Goal: Complete application form: Complete application form

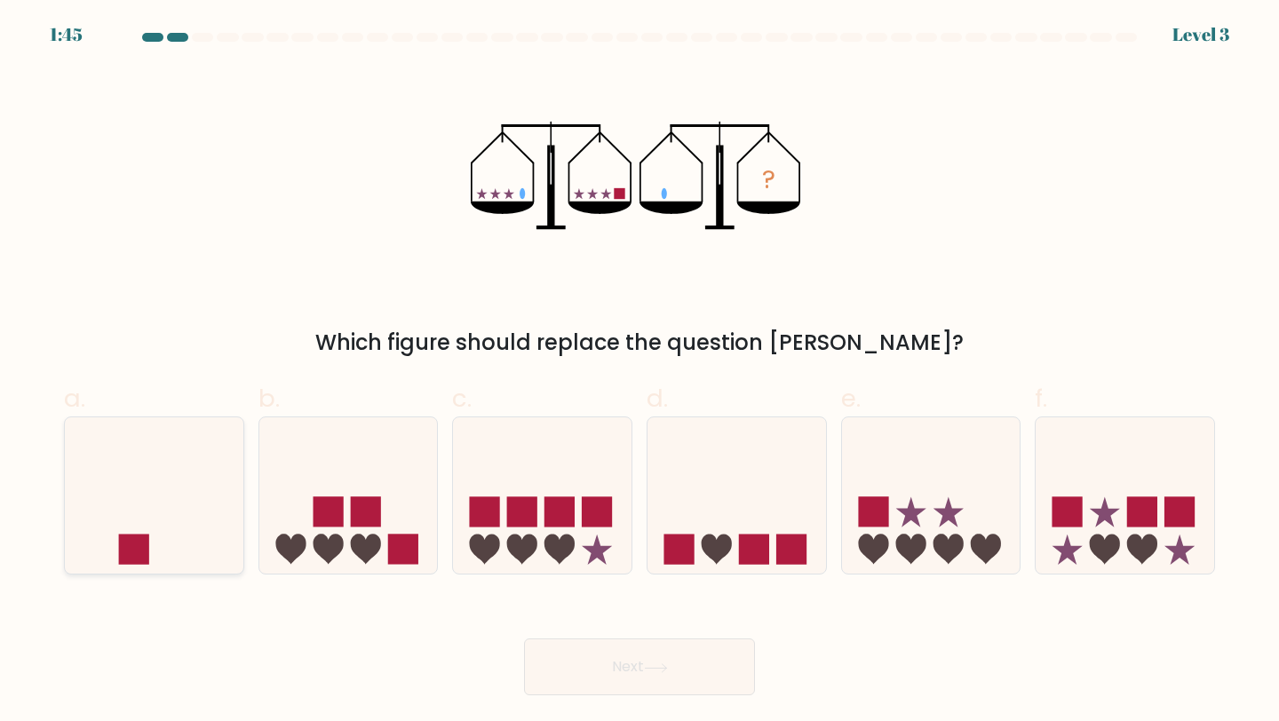
click at [191, 528] on icon at bounding box center [154, 495] width 179 height 147
click at [639, 372] on input "a." at bounding box center [639, 367] width 1 height 12
radio input "true"
click at [605, 664] on button "Next" at bounding box center [639, 667] width 231 height 57
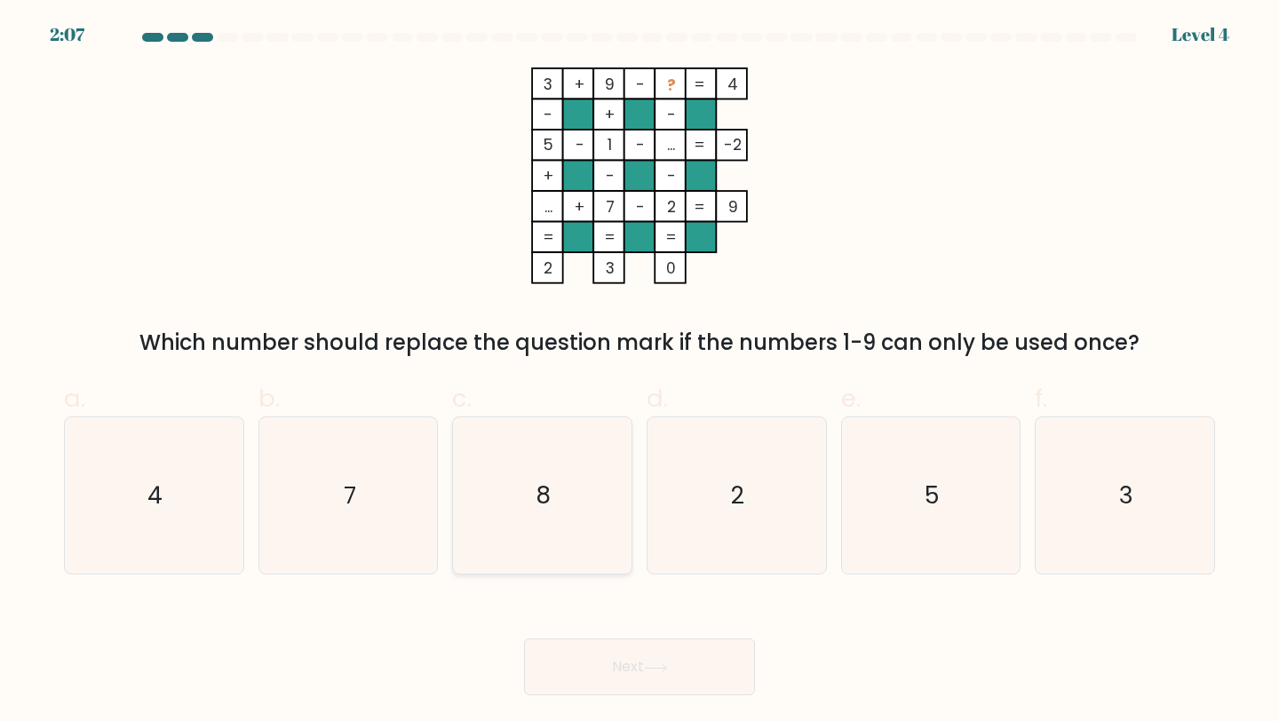
click at [528, 503] on icon "8" at bounding box center [542, 495] width 157 height 157
click at [639, 372] on input "c. 8" at bounding box center [639, 367] width 1 height 12
radio input "true"
click at [599, 668] on button "Next" at bounding box center [639, 667] width 231 height 57
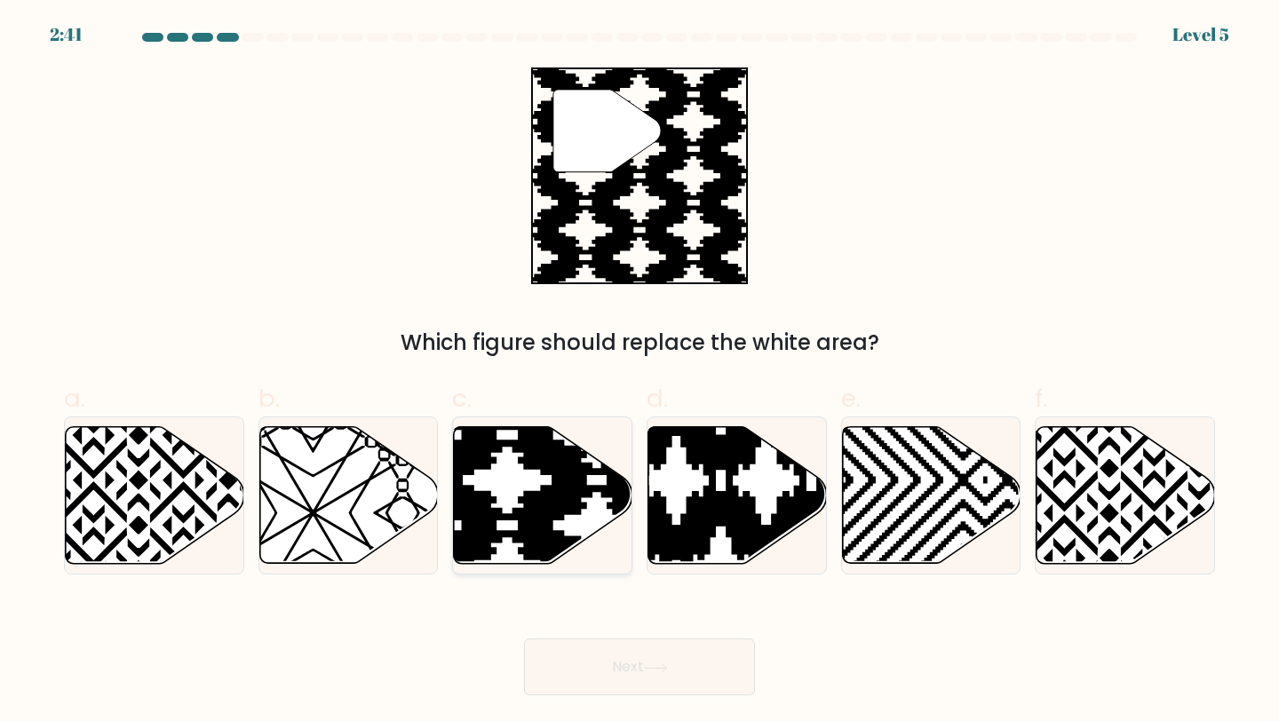
click at [522, 480] on icon at bounding box center [543, 495] width 179 height 137
click at [639, 372] on input "c." at bounding box center [639, 367] width 1 height 12
radio input "true"
click at [605, 676] on button "Next" at bounding box center [639, 667] width 231 height 57
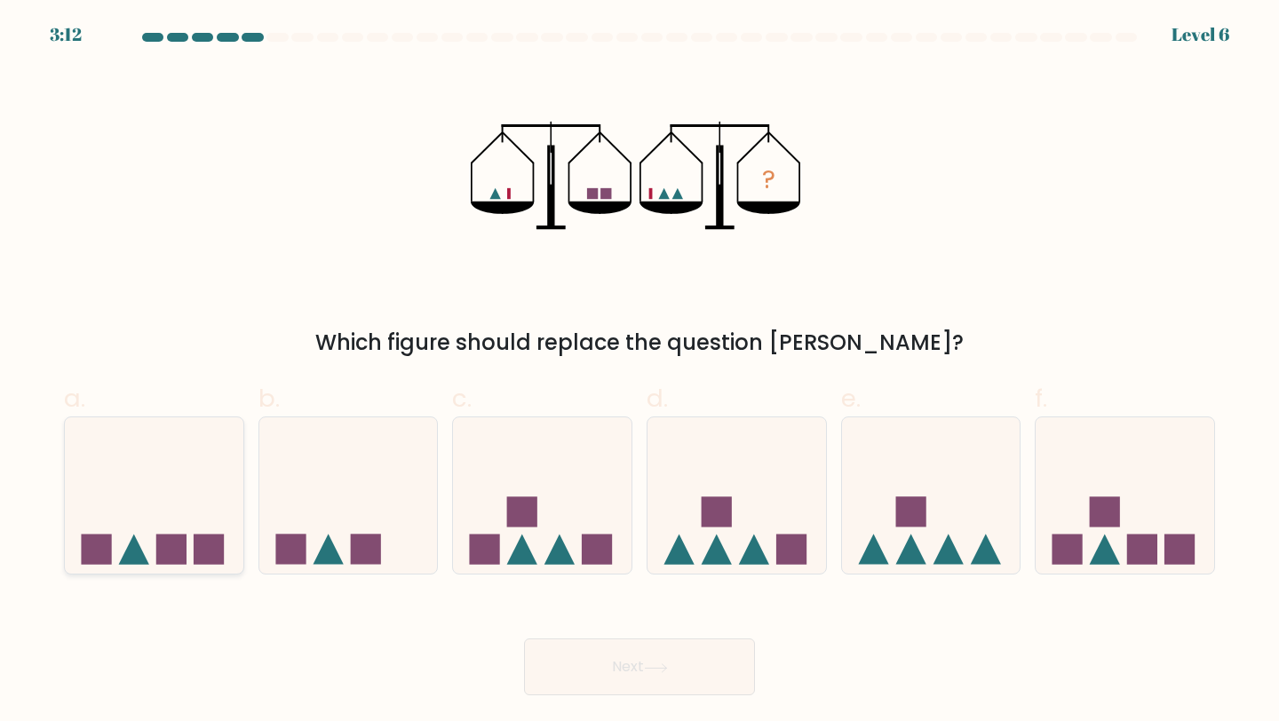
click at [171, 522] on icon at bounding box center [154, 495] width 179 height 147
click at [639, 372] on input "a." at bounding box center [639, 367] width 1 height 12
radio input "true"
click at [615, 655] on button "Next" at bounding box center [639, 667] width 231 height 57
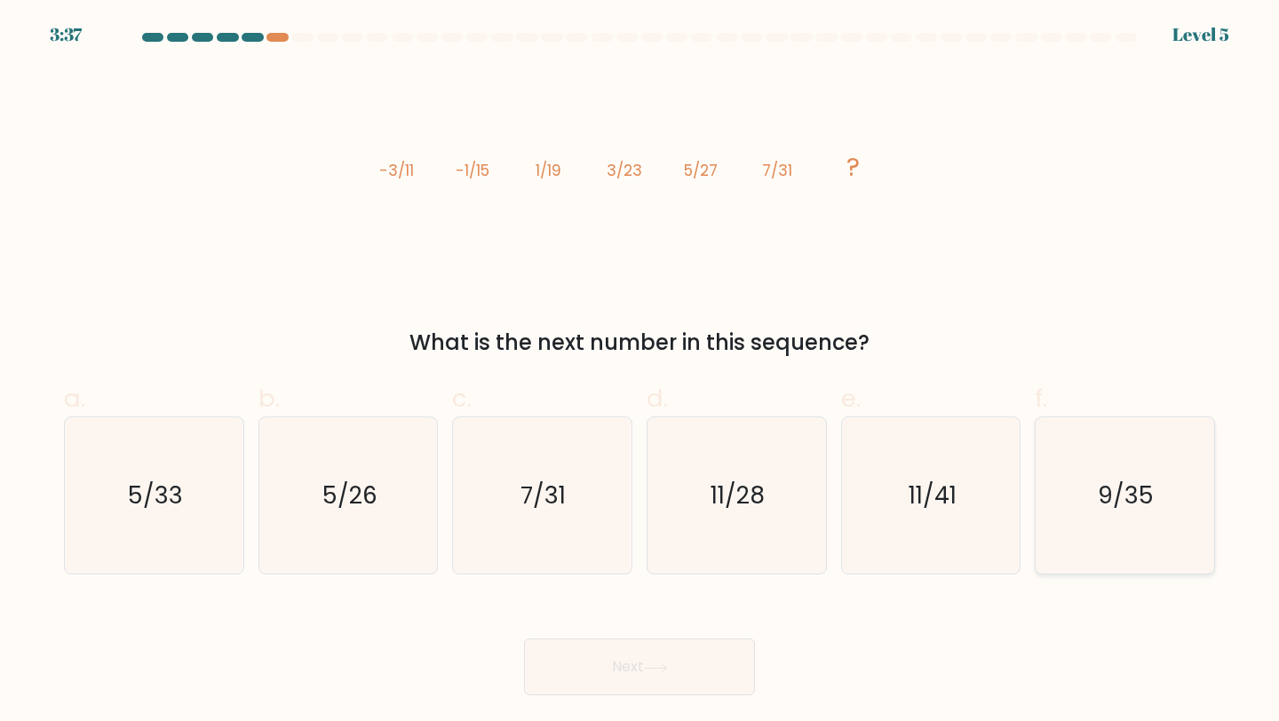
click at [1169, 504] on icon "9/35" at bounding box center [1124, 495] width 157 height 157
click at [640, 372] on input "f. 9/35" at bounding box center [639, 367] width 1 height 12
radio input "true"
click at [637, 646] on button "Next" at bounding box center [639, 667] width 231 height 57
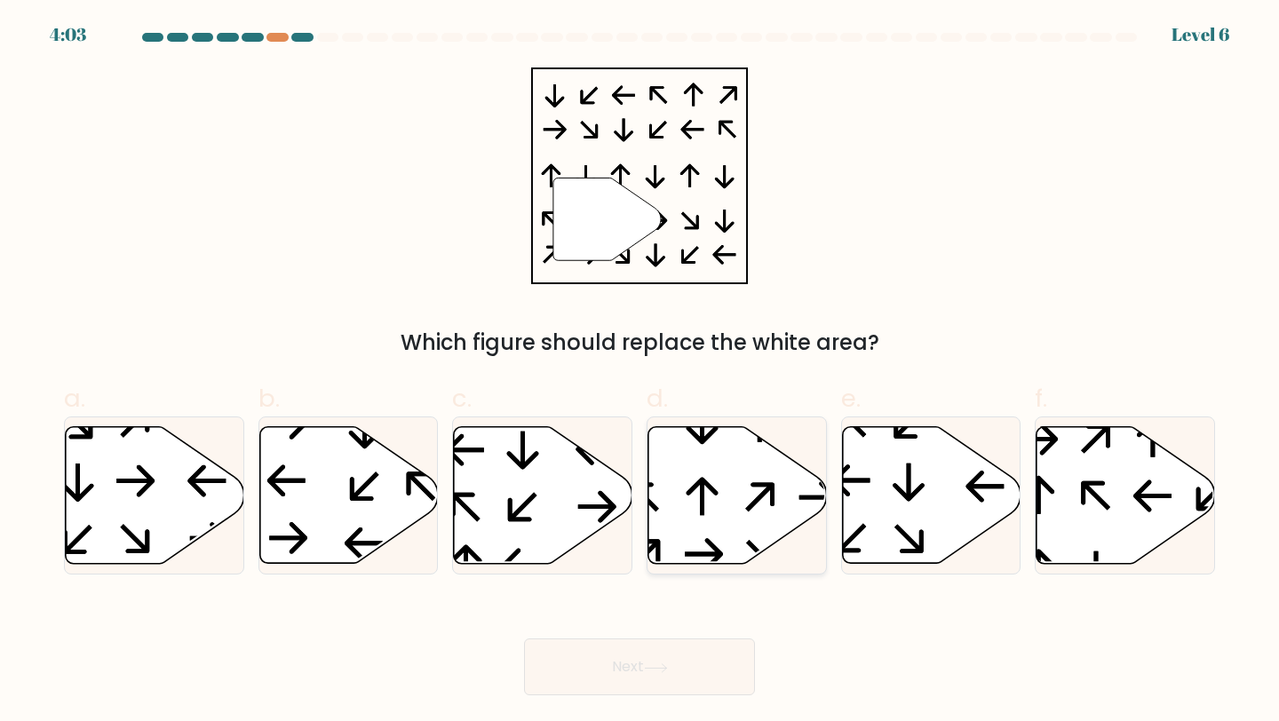
click at [700, 452] on icon at bounding box center [737, 495] width 179 height 137
click at [640, 372] on input "d." at bounding box center [639, 367] width 1 height 12
radio input "true"
click at [655, 656] on button "Next" at bounding box center [639, 667] width 231 height 57
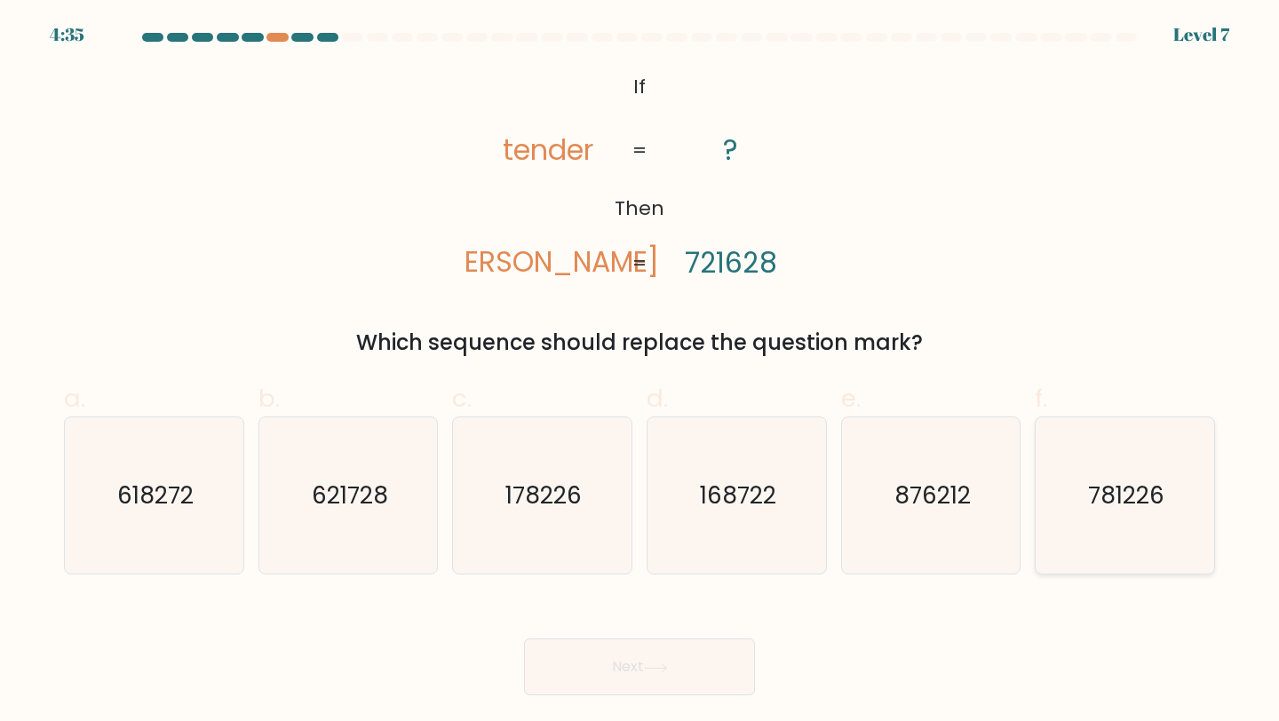
click at [1115, 505] on text "781226" at bounding box center [1126, 495] width 76 height 33
click at [640, 372] on input "f. 781226" at bounding box center [639, 367] width 1 height 12
radio input "true"
click at [678, 673] on button "Next" at bounding box center [639, 667] width 231 height 57
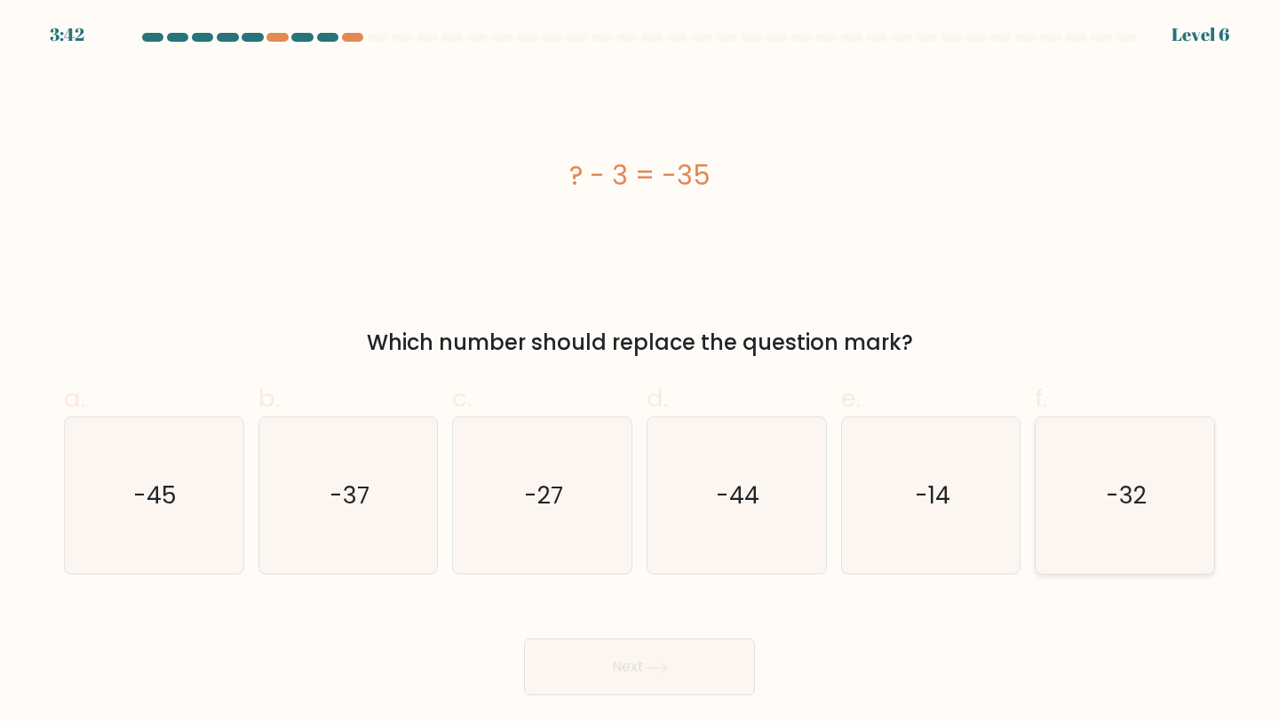
click at [1161, 462] on icon "-32" at bounding box center [1124, 495] width 157 height 157
click at [640, 372] on input "f. -32" at bounding box center [639, 367] width 1 height 12
radio input "true"
click at [723, 676] on button "Next" at bounding box center [639, 667] width 231 height 57
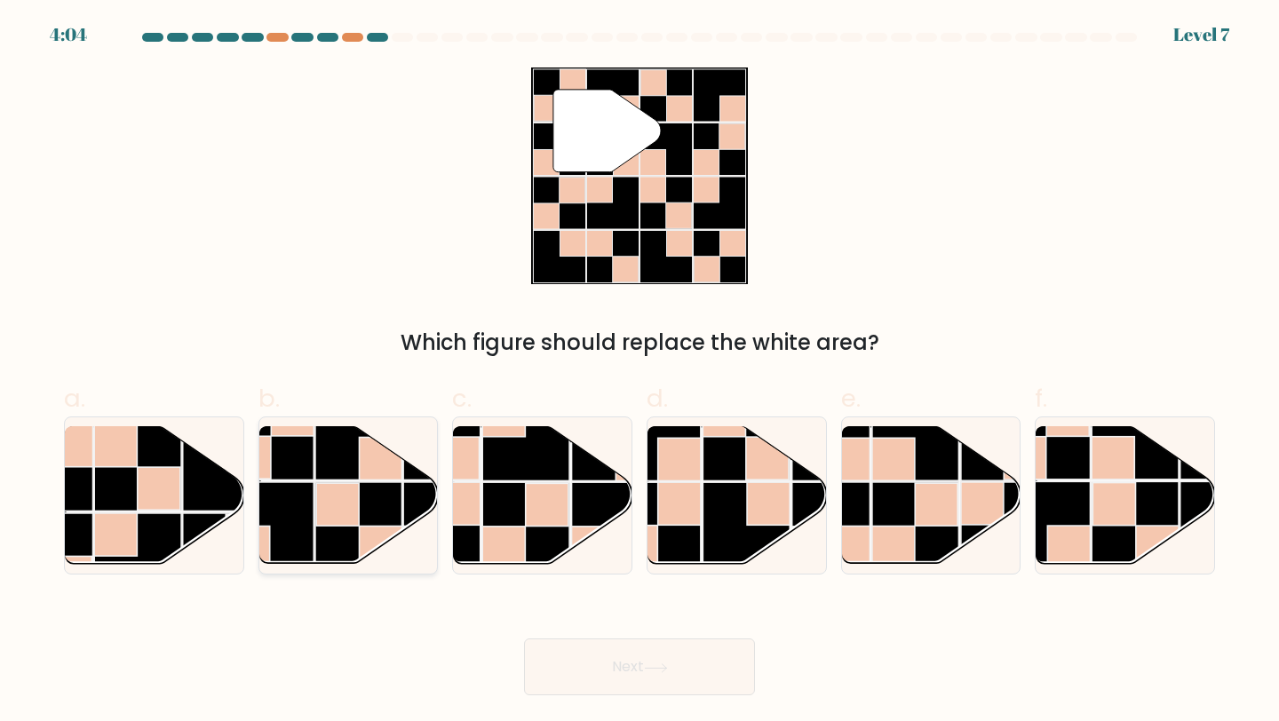
click at [364, 477] on rect at bounding box center [381, 458] width 43 height 43
click at [639, 372] on input "b." at bounding box center [639, 367] width 1 height 12
radio input "true"
click at [655, 665] on icon at bounding box center [656, 668] width 24 height 10
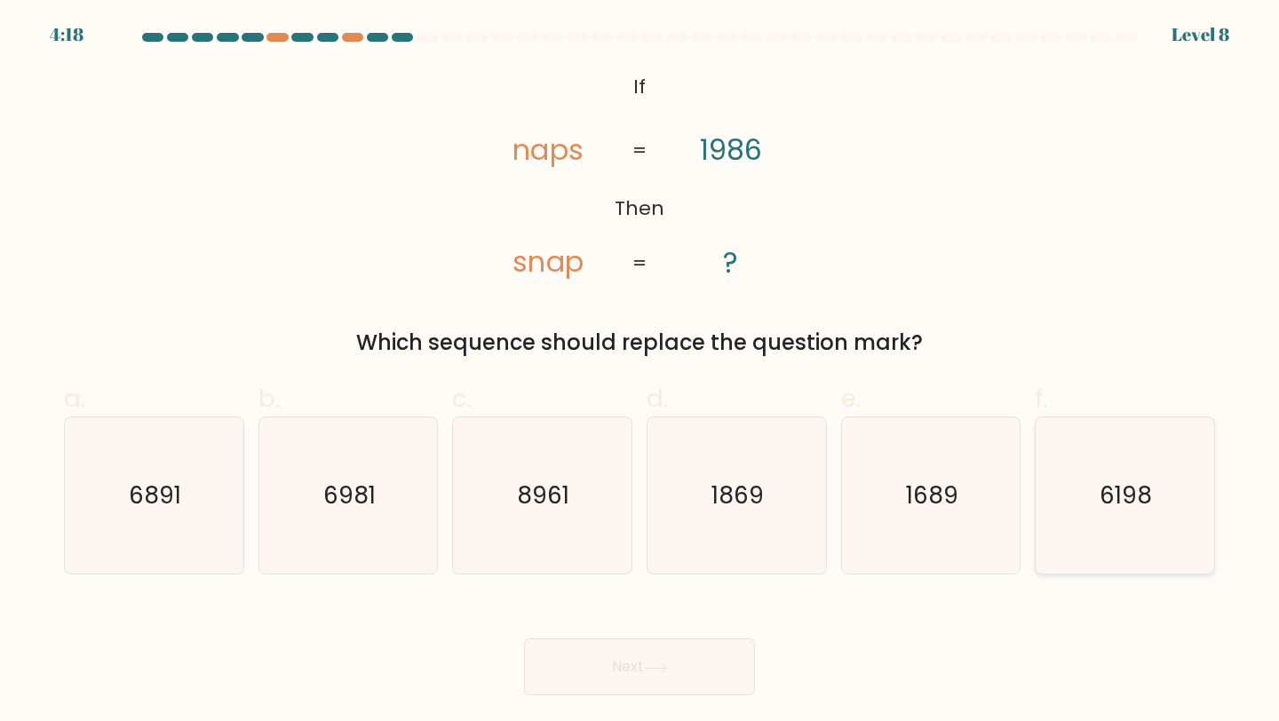
click at [1119, 492] on text "6198" at bounding box center [1126, 495] width 52 height 33
click at [640, 372] on input "f. 6198" at bounding box center [639, 367] width 1 height 12
radio input "true"
click at [738, 669] on button "Next" at bounding box center [639, 667] width 231 height 57
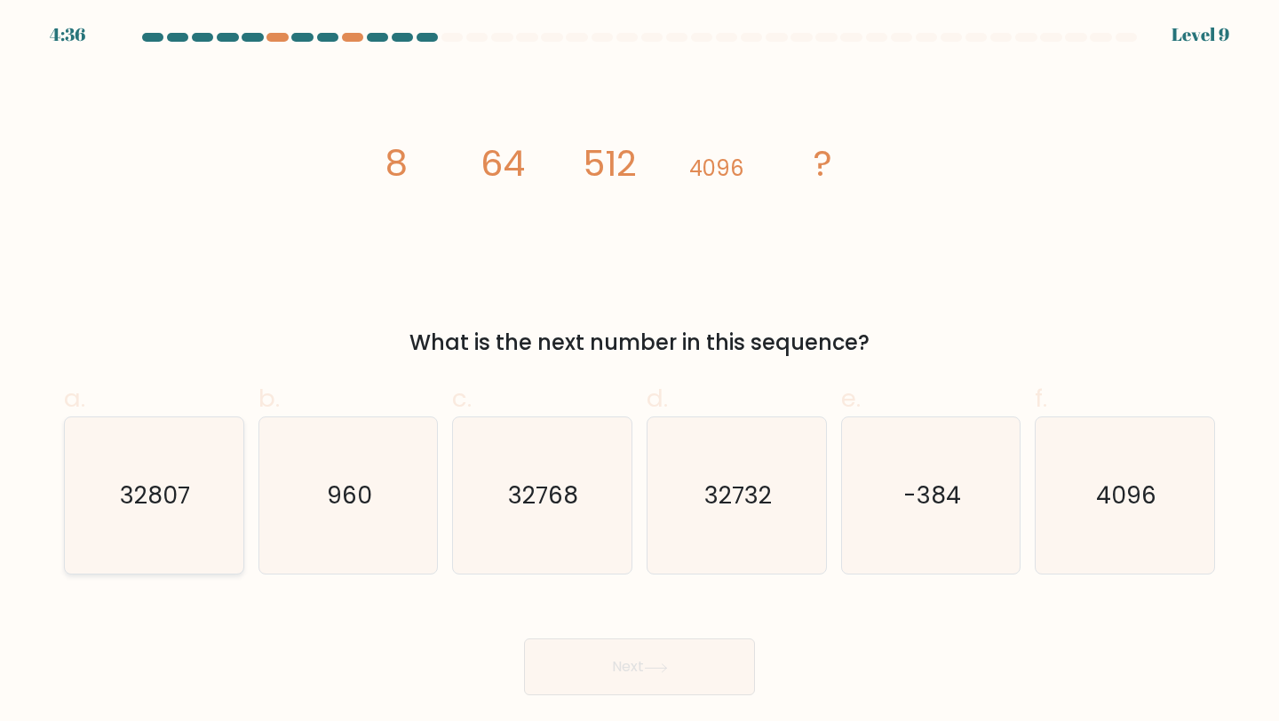
click at [228, 493] on icon "32807" at bounding box center [153, 495] width 157 height 157
click at [639, 372] on input "a. 32807" at bounding box center [639, 367] width 1 height 12
radio input "true"
click at [613, 661] on button "Next" at bounding box center [639, 667] width 231 height 57
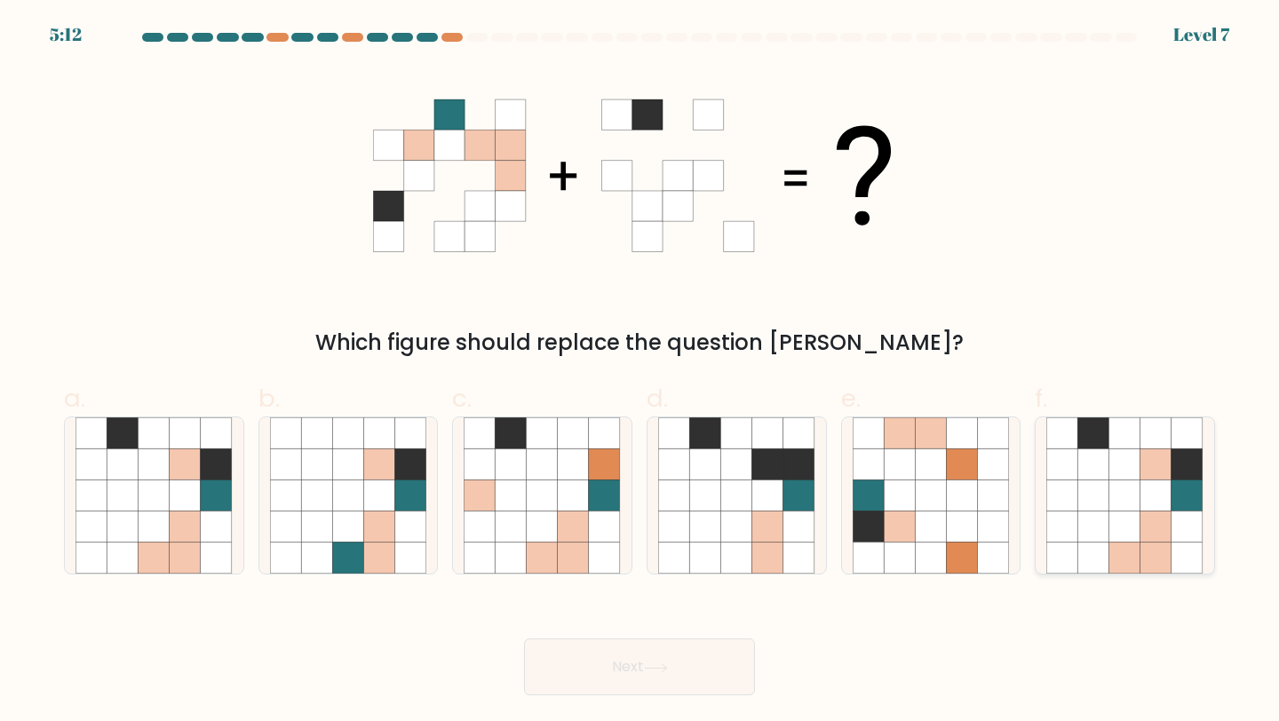
click at [1074, 485] on icon at bounding box center [1062, 495] width 31 height 31
click at [640, 372] on input "f." at bounding box center [639, 367] width 1 height 12
radio input "true"
click at [696, 671] on button "Next" at bounding box center [639, 667] width 231 height 57
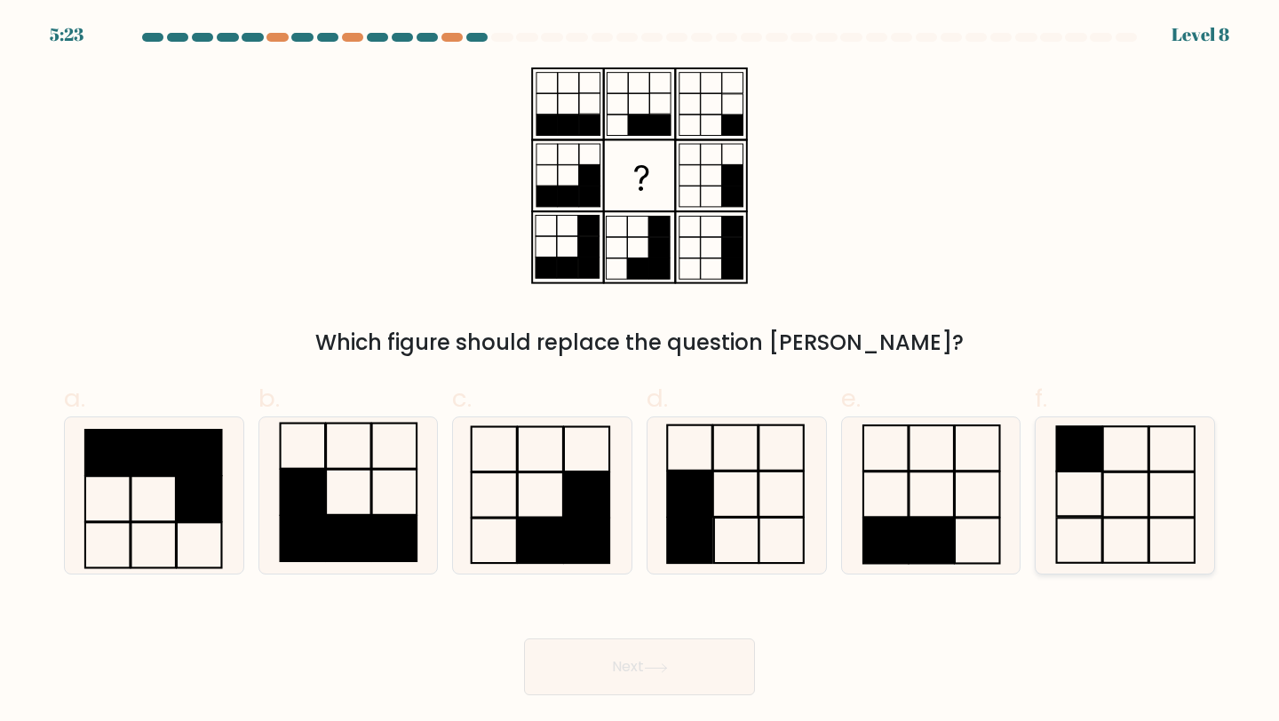
click at [1100, 456] on rect at bounding box center [1079, 448] width 45 height 45
click at [640, 372] on input "f." at bounding box center [639, 367] width 1 height 12
radio input "true"
click at [712, 655] on button "Next" at bounding box center [639, 667] width 231 height 57
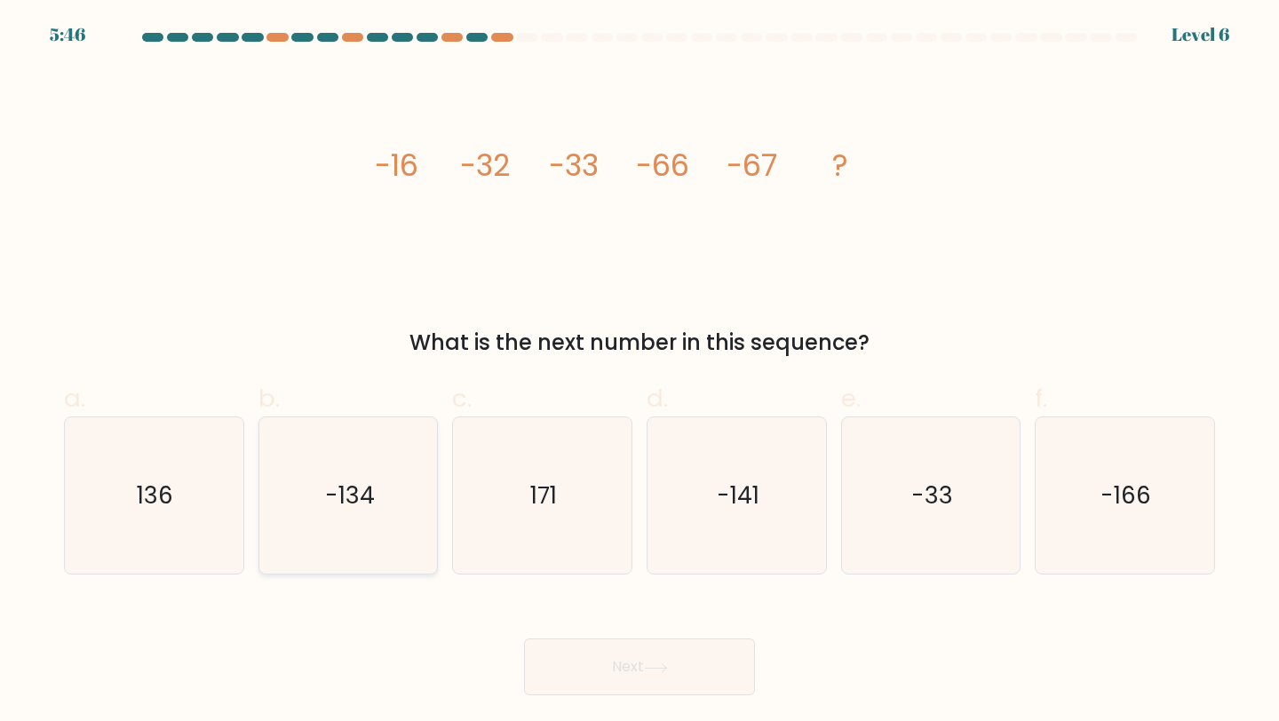
click at [344, 489] on text "-134" at bounding box center [350, 495] width 50 height 33
click at [639, 372] on input "b. -134" at bounding box center [639, 367] width 1 height 12
radio input "true"
click at [571, 672] on button "Next" at bounding box center [639, 667] width 231 height 57
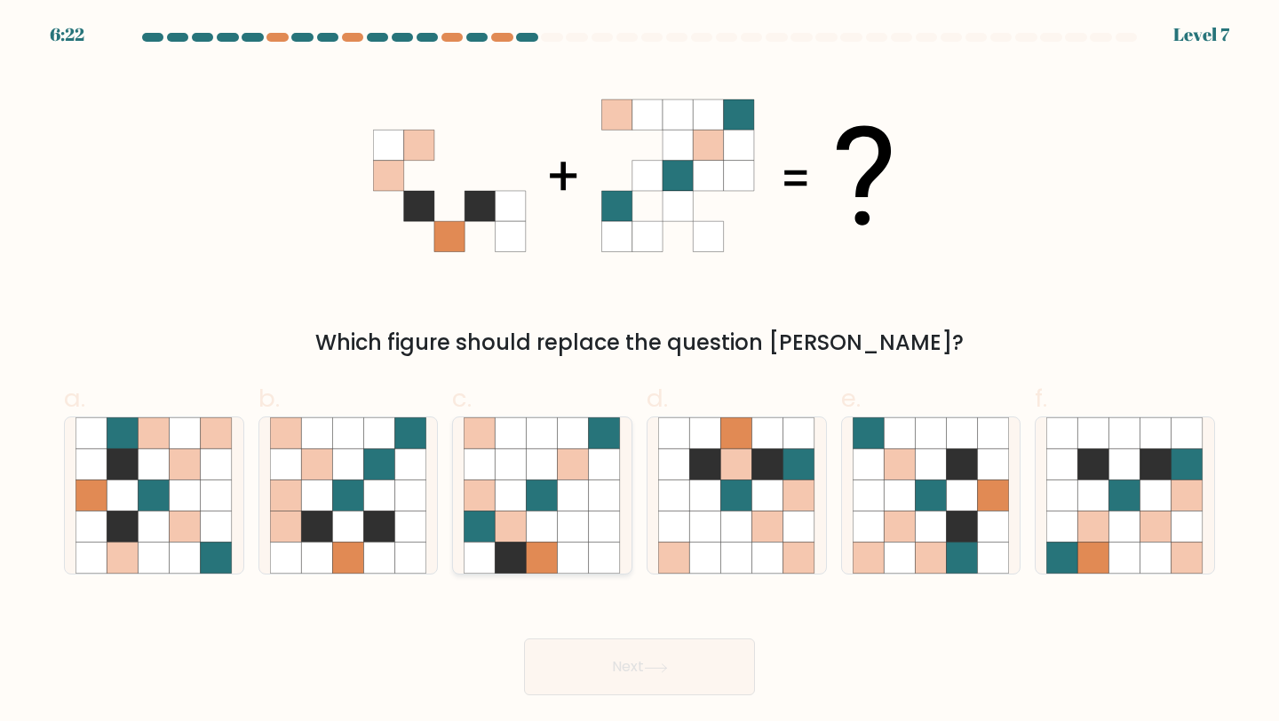
click at [516, 461] on icon at bounding box center [511, 463] width 31 height 31
click at [639, 372] on input "c." at bounding box center [639, 367] width 1 height 12
radio input "true"
click at [649, 666] on icon at bounding box center [656, 668] width 24 height 10
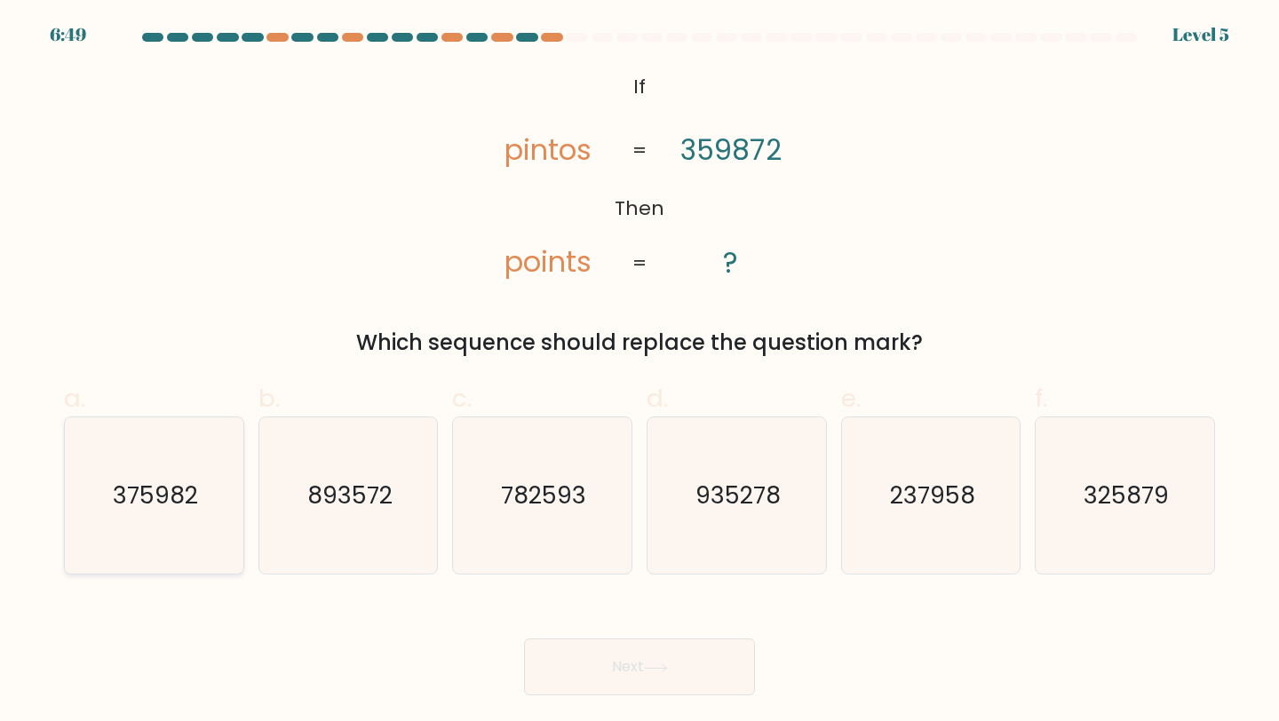
click at [143, 497] on text "375982" at bounding box center [155, 495] width 85 height 33
click at [639, 372] on input "a. 375982" at bounding box center [639, 367] width 1 height 12
radio input "true"
click at [570, 671] on button "Next" at bounding box center [639, 667] width 231 height 57
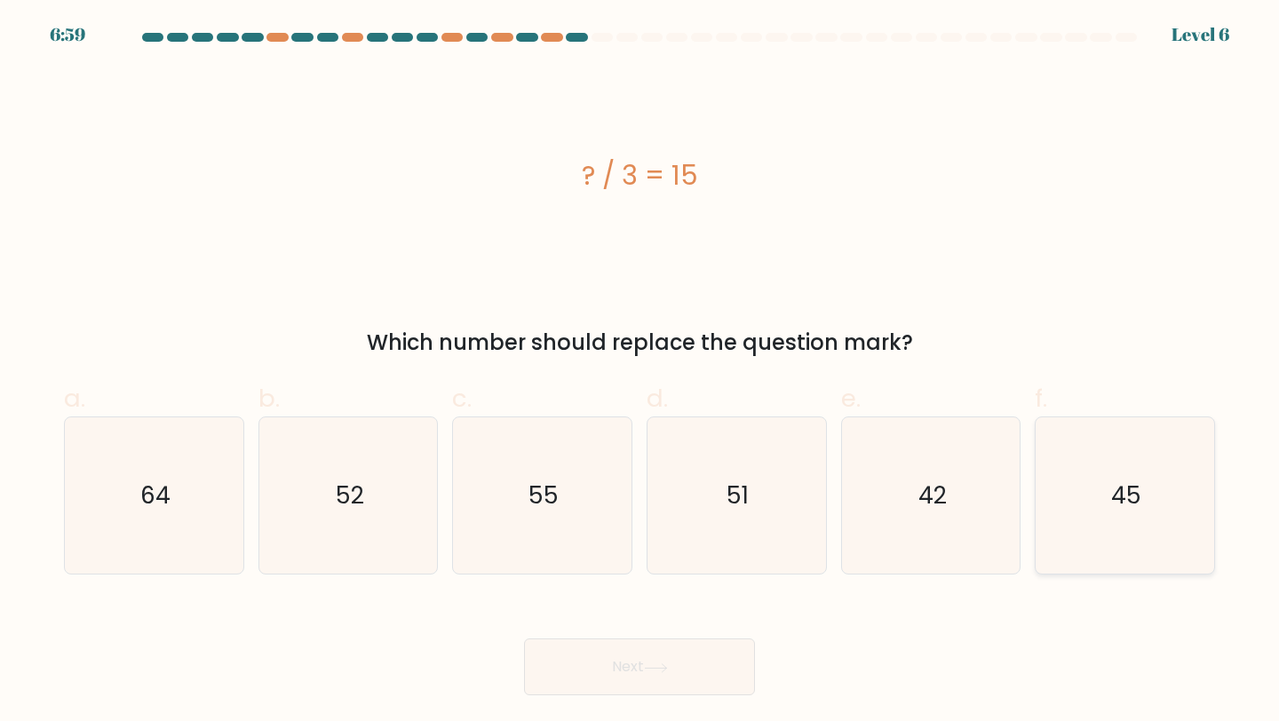
click at [1113, 488] on text "45" at bounding box center [1126, 495] width 30 height 33
click at [640, 372] on input "f. 45" at bounding box center [639, 367] width 1 height 12
radio input "true"
click at [693, 681] on button "Next" at bounding box center [639, 667] width 231 height 57
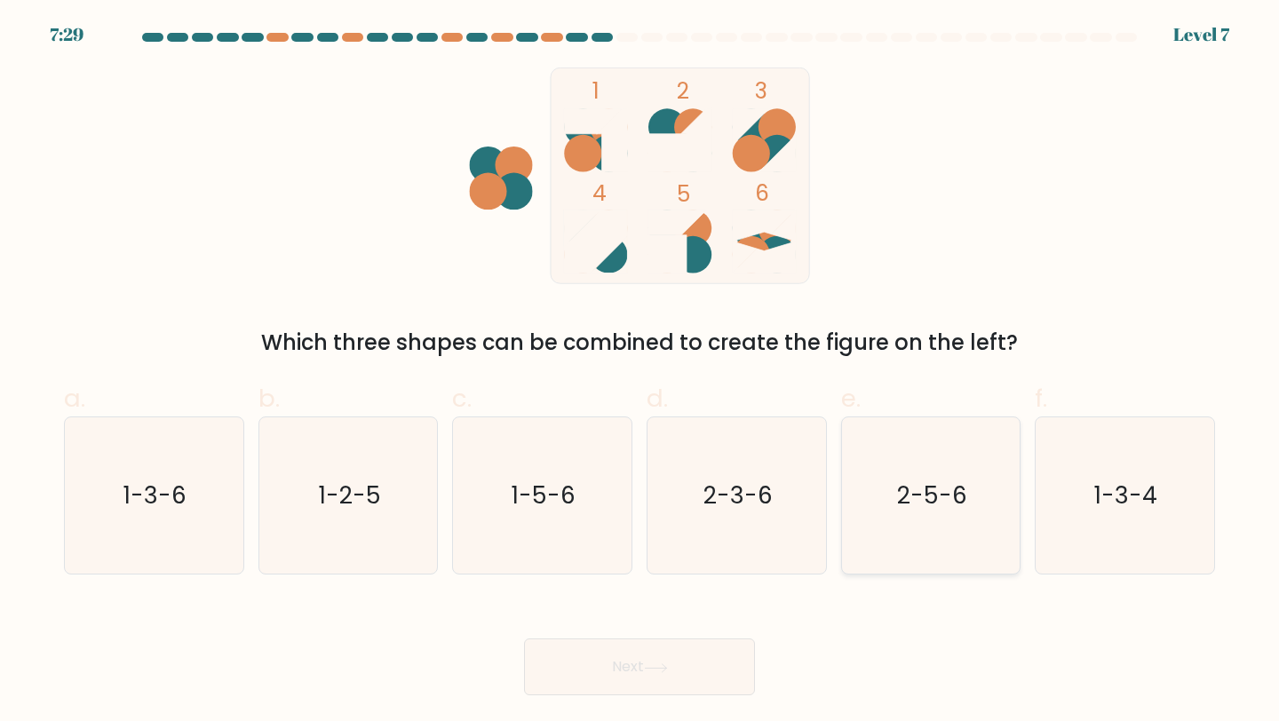
click at [956, 479] on text "2-5-6" at bounding box center [932, 495] width 70 height 33
click at [640, 372] on input "e. 2-5-6" at bounding box center [639, 367] width 1 height 12
radio input "true"
click at [668, 652] on button "Next" at bounding box center [639, 667] width 231 height 57
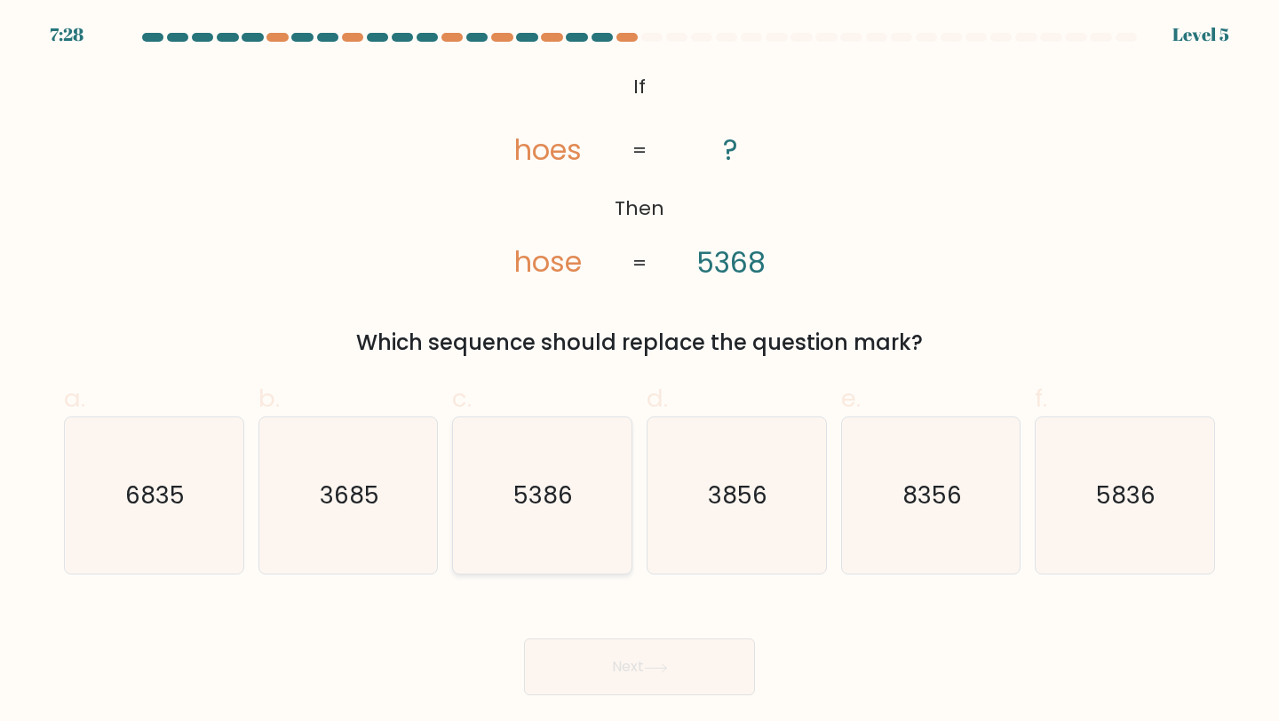
click at [556, 494] on text "5386" at bounding box center [544, 495] width 60 height 33
click at [639, 372] on input "c. 5386" at bounding box center [639, 367] width 1 height 12
radio input "true"
click at [625, 664] on button "Next" at bounding box center [639, 667] width 231 height 57
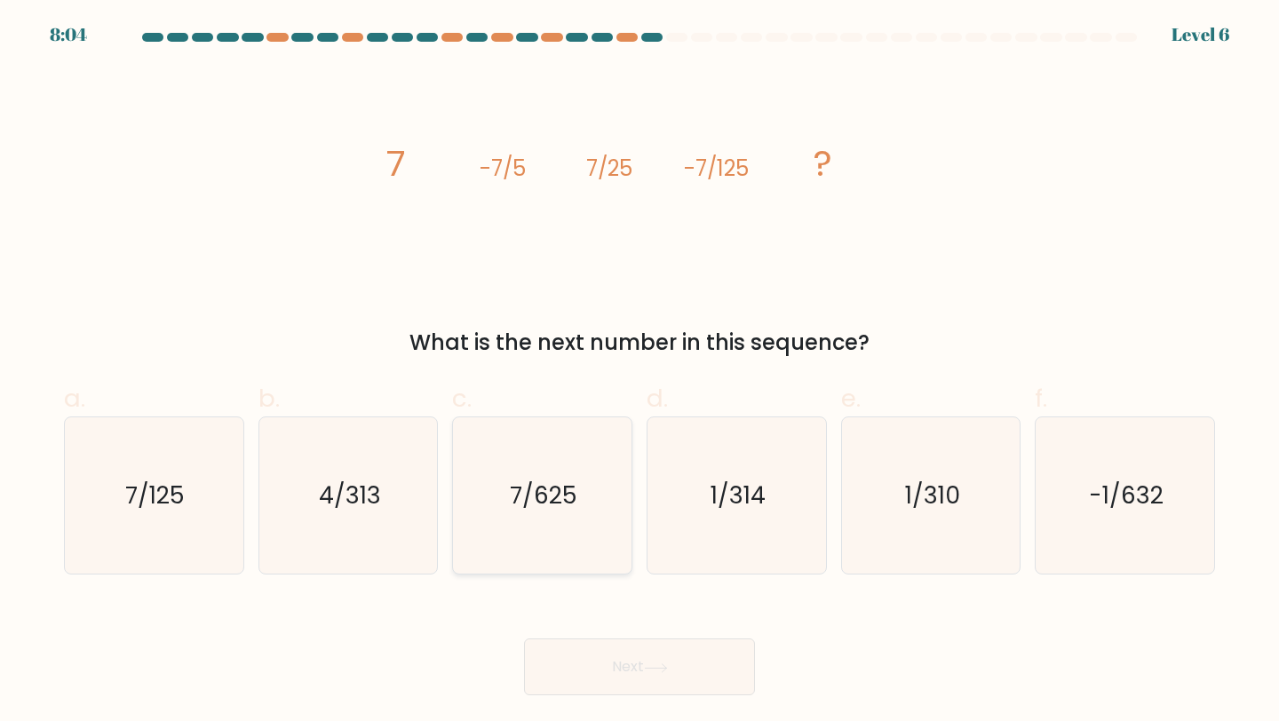
click at [579, 496] on icon "7/625" at bounding box center [542, 495] width 157 height 157
click at [639, 372] on input "c. 7/625" at bounding box center [639, 367] width 1 height 12
radio input "true"
click at [663, 653] on button "Next" at bounding box center [639, 667] width 231 height 57
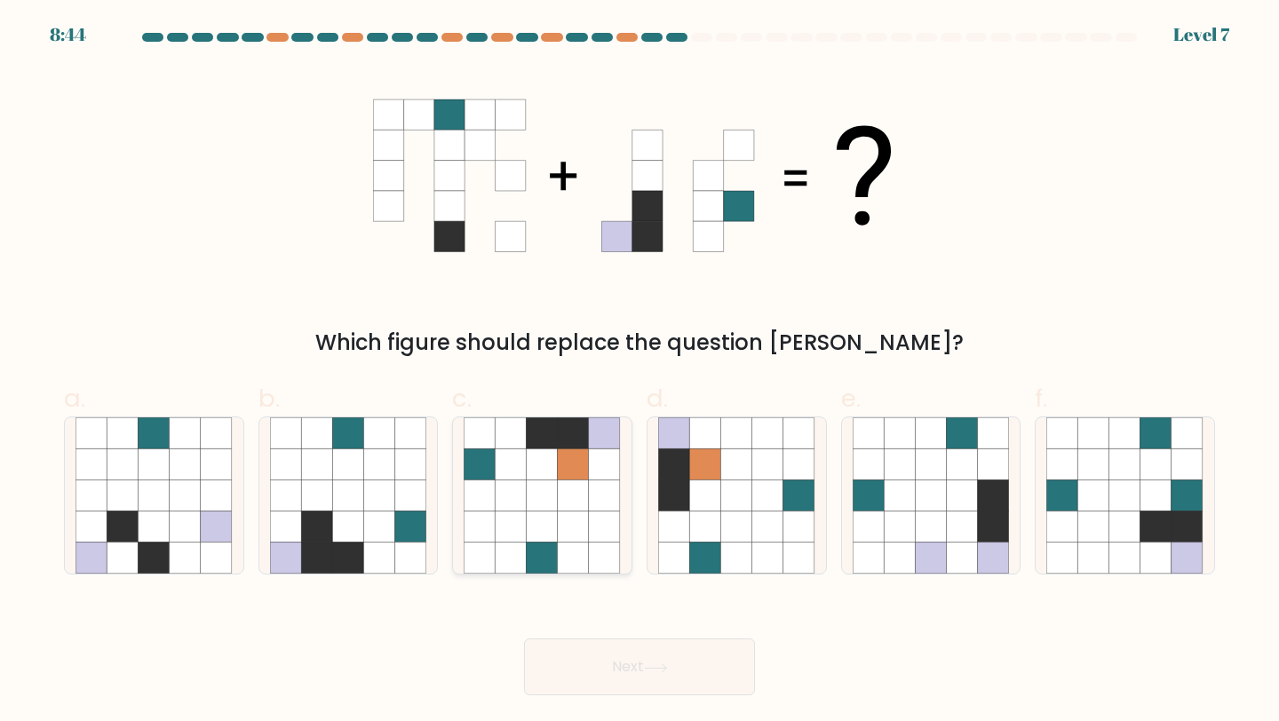
click at [563, 476] on icon at bounding box center [573, 463] width 31 height 31
click at [639, 372] on input "c." at bounding box center [639, 367] width 1 height 12
radio input "true"
click at [646, 671] on button "Next" at bounding box center [639, 667] width 231 height 57
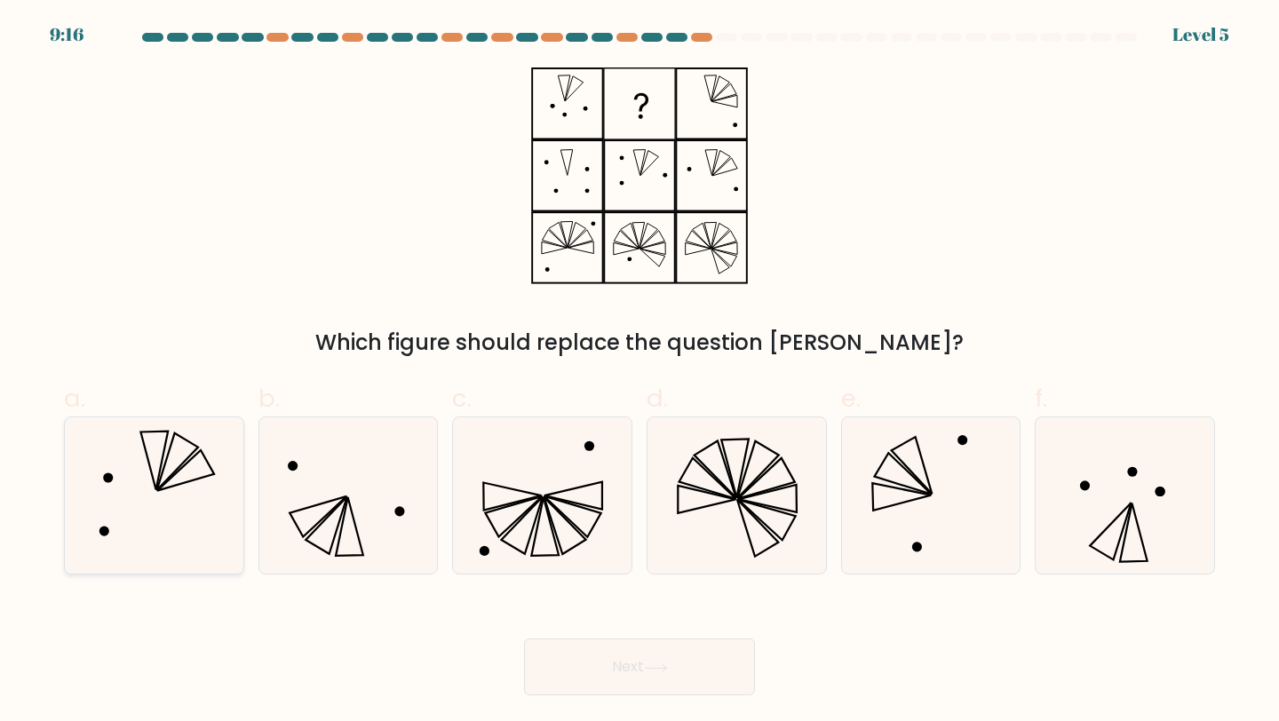
click at [177, 432] on icon at bounding box center [153, 495] width 157 height 157
click at [639, 372] on input "a." at bounding box center [639, 367] width 1 height 12
radio input "true"
click at [628, 647] on button "Next" at bounding box center [639, 667] width 231 height 57
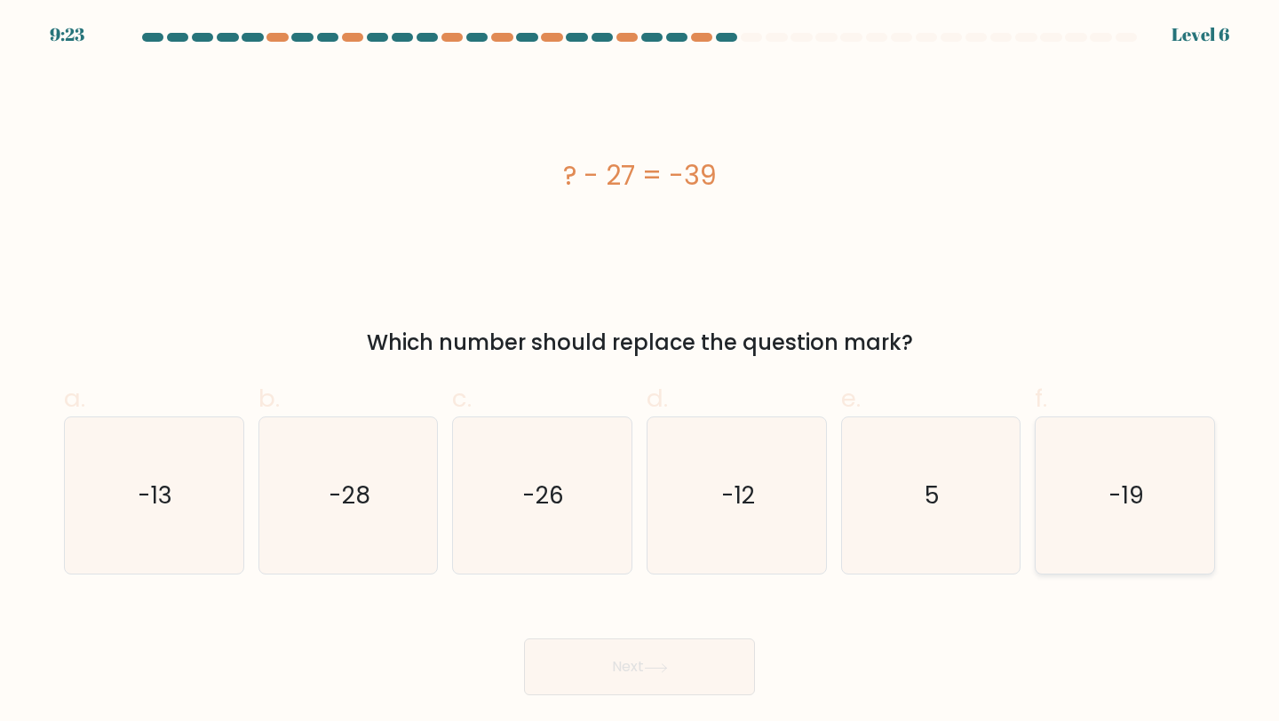
click at [1134, 488] on text "-19" at bounding box center [1126, 495] width 36 height 33
click at [640, 372] on input "f. -19" at bounding box center [639, 367] width 1 height 12
radio input "true"
click at [707, 659] on button "Next" at bounding box center [639, 667] width 231 height 57
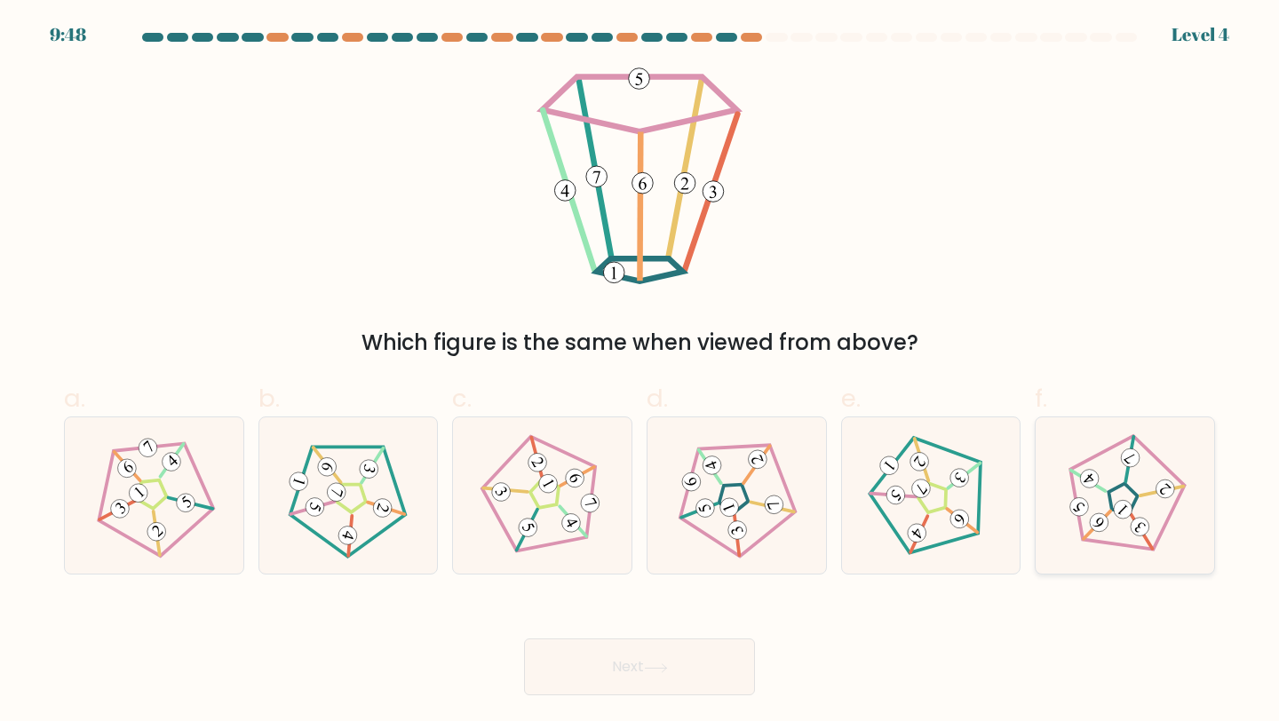
click at [1129, 467] on 569 at bounding box center [1129, 458] width 44 height 45
click at [640, 372] on input "f." at bounding box center [639, 367] width 1 height 12
radio input "true"
click at [666, 676] on button "Next" at bounding box center [639, 667] width 231 height 57
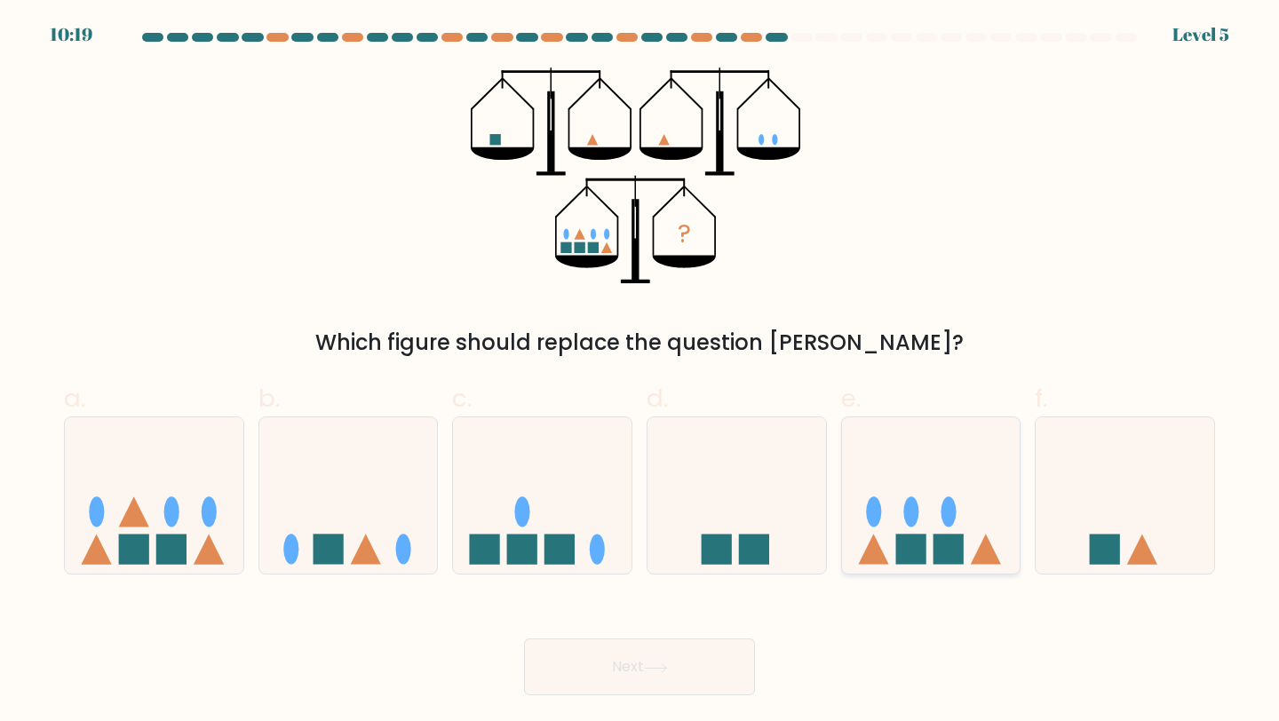
click at [940, 478] on icon at bounding box center [931, 495] width 179 height 147
click at [640, 372] on input "e." at bounding box center [639, 367] width 1 height 12
radio input "true"
click at [699, 664] on button "Next" at bounding box center [639, 667] width 231 height 57
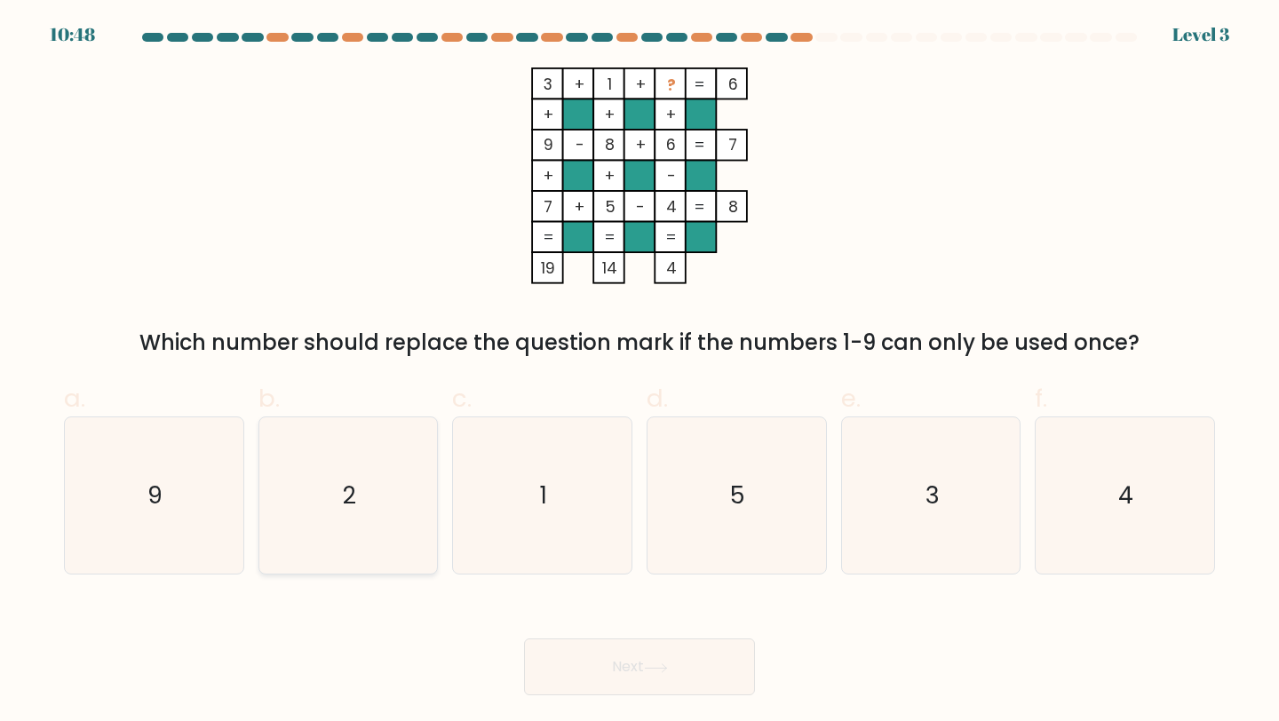
click at [357, 464] on icon "2" at bounding box center [348, 495] width 157 height 157
click at [639, 372] on input "b. 2" at bounding box center [639, 367] width 1 height 12
radio input "true"
click at [600, 655] on button "Next" at bounding box center [639, 667] width 231 height 57
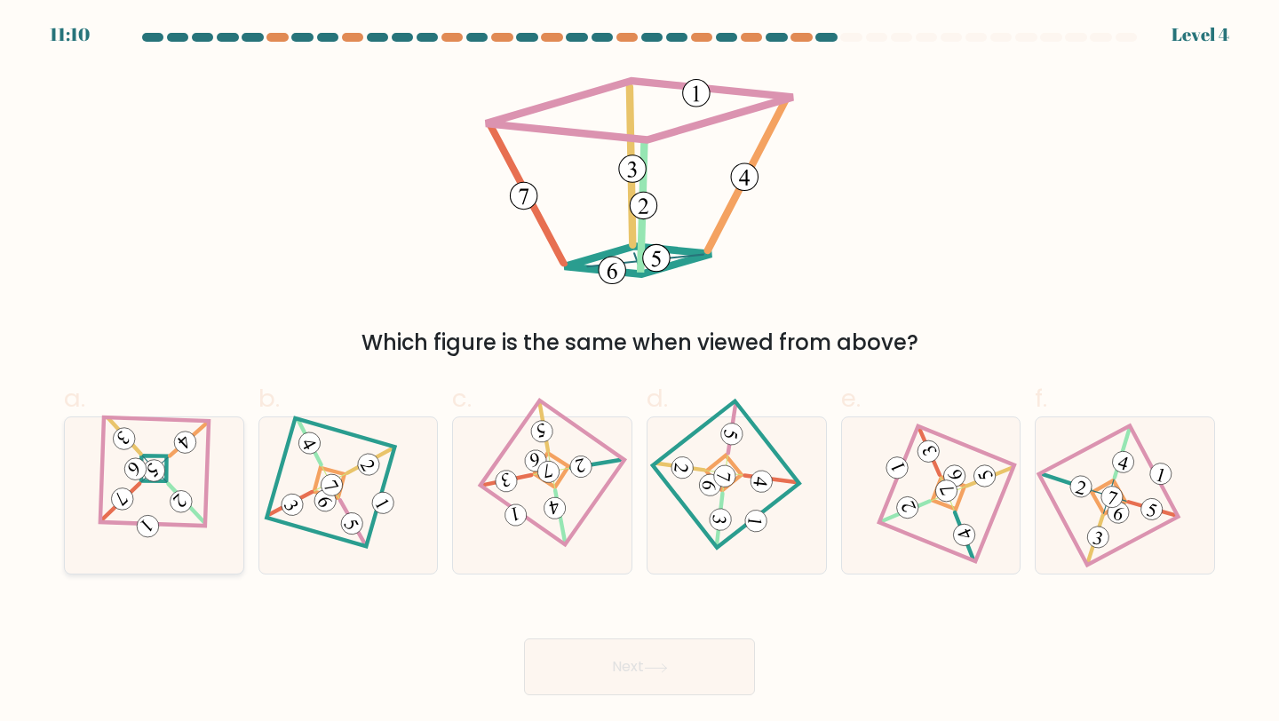
click at [187, 450] on 894 at bounding box center [185, 441] width 31 height 31
click at [639, 372] on input "a." at bounding box center [639, 367] width 1 height 12
radio input "true"
click at [668, 664] on icon at bounding box center [656, 668] width 24 height 10
click at [655, 655] on button "Next" at bounding box center [639, 667] width 231 height 57
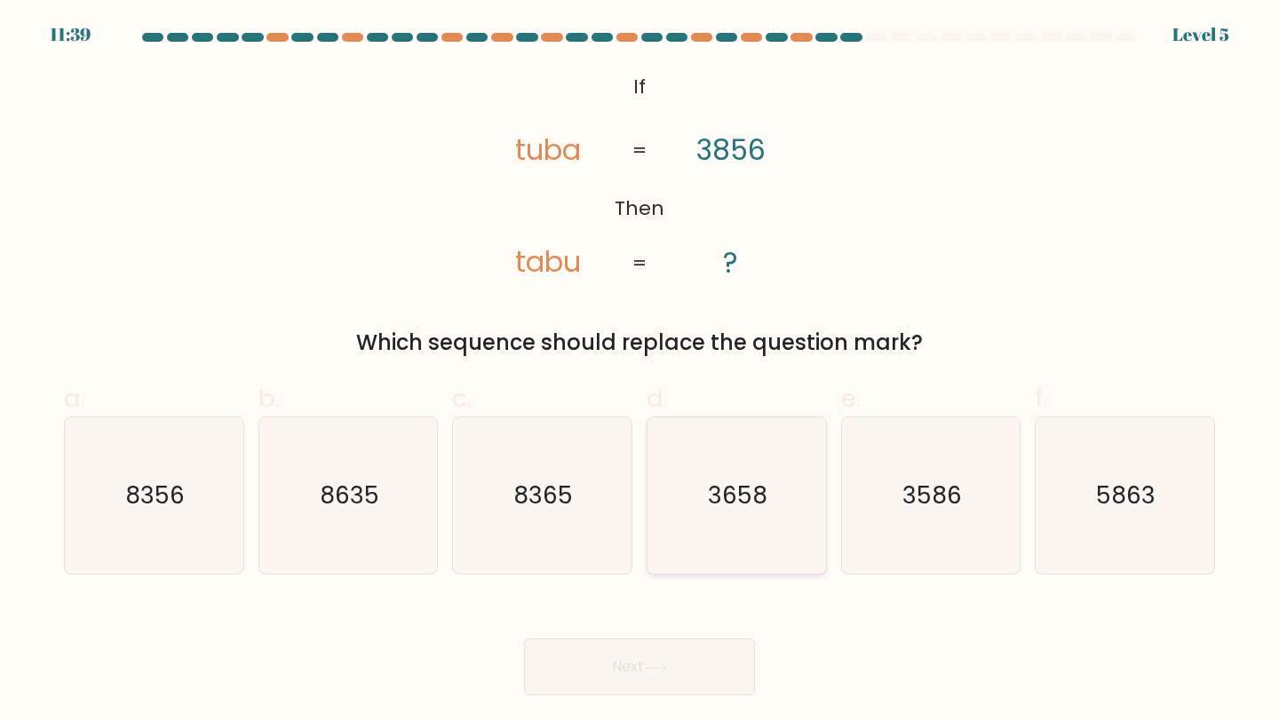
click at [733, 465] on icon "3658" at bounding box center [736, 495] width 157 height 157
click at [640, 372] on input "d. 3658" at bounding box center [639, 367] width 1 height 12
radio input "true"
click at [661, 659] on button "Next" at bounding box center [639, 667] width 231 height 57
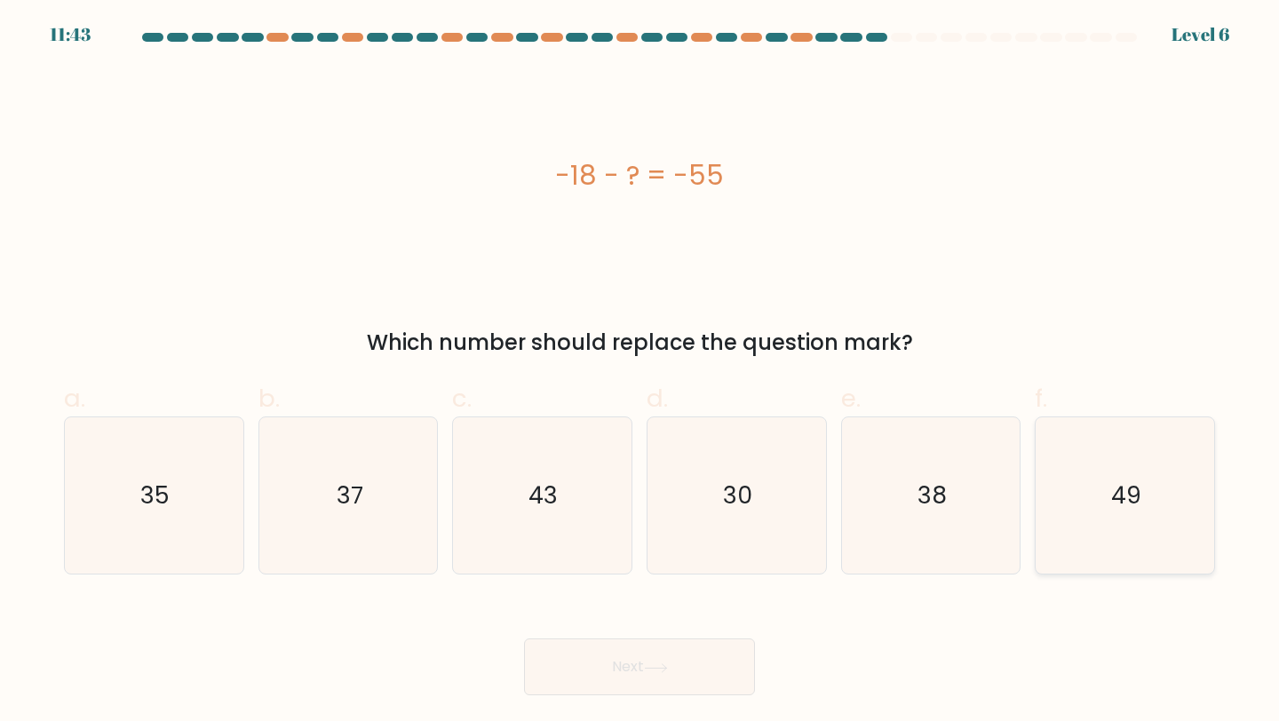
click at [1128, 492] on text "49" at bounding box center [1126, 495] width 30 height 33
click at [640, 372] on input "f. 49" at bounding box center [639, 367] width 1 height 12
radio input "true"
click at [678, 656] on button "Next" at bounding box center [639, 667] width 231 height 57
click at [642, 667] on button "Next" at bounding box center [639, 667] width 231 height 57
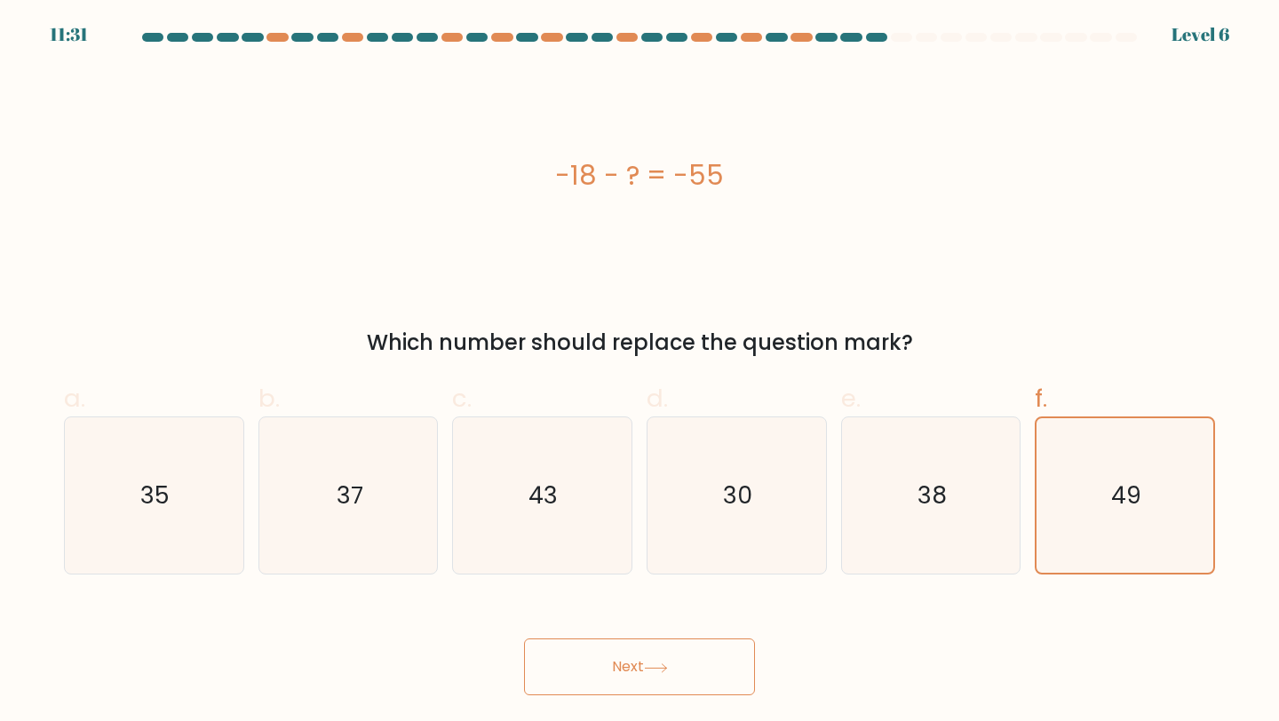
click at [647, 657] on button "Next" at bounding box center [639, 667] width 231 height 57
click at [885, 458] on icon "38" at bounding box center [931, 495] width 157 height 157
click at [640, 372] on input "e. 38" at bounding box center [639, 367] width 1 height 12
radio input "true"
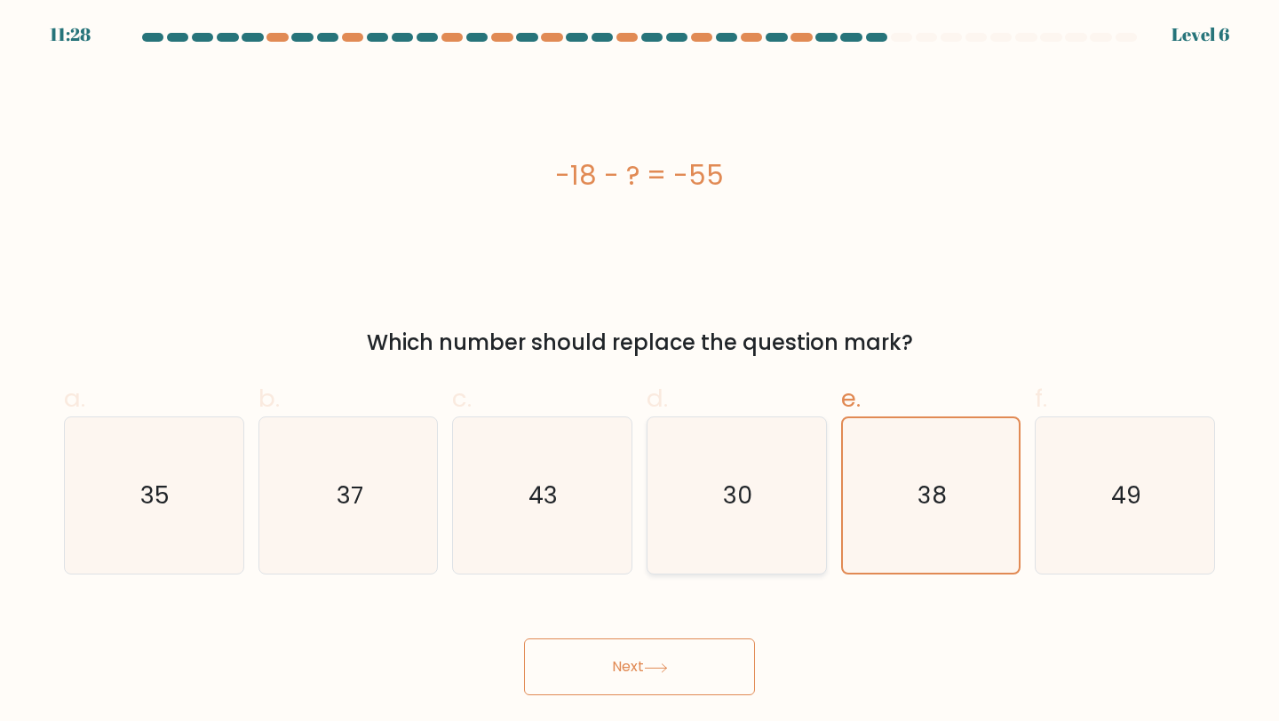
click at [709, 489] on icon "30" at bounding box center [736, 495] width 157 height 157
click at [640, 372] on input "d. 30" at bounding box center [639, 367] width 1 height 12
radio input "true"
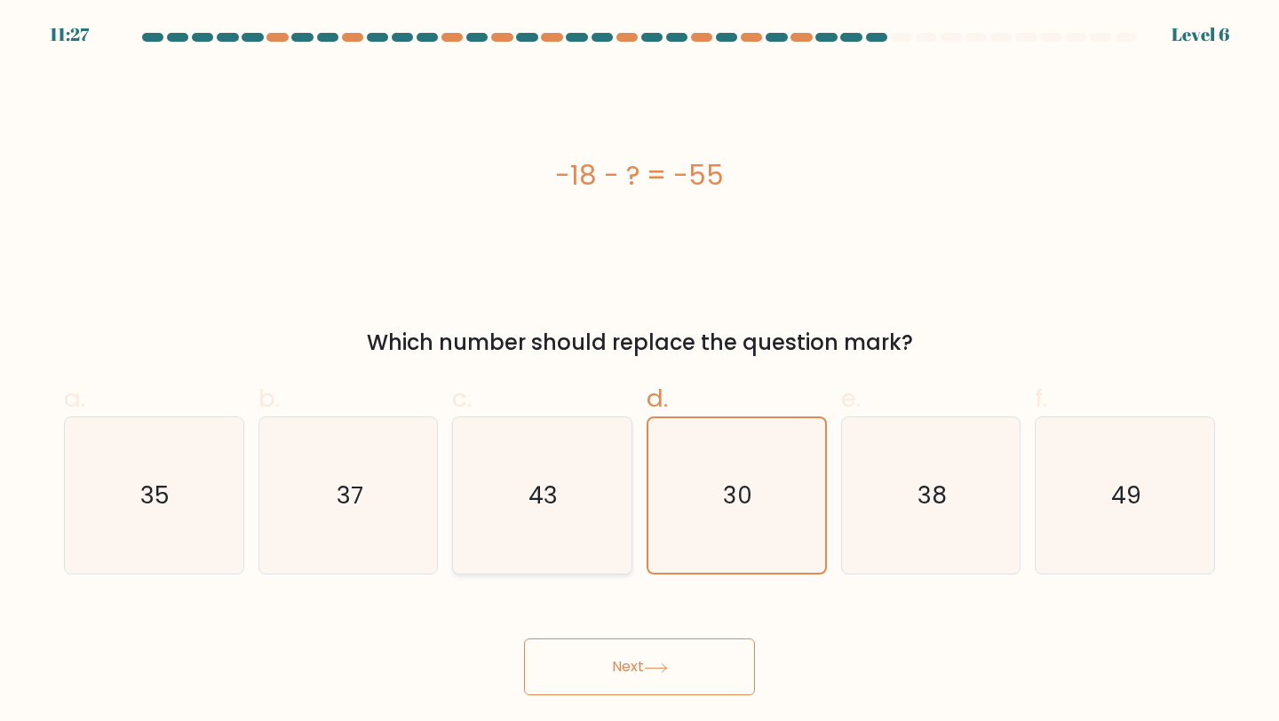
click at [577, 521] on icon "43" at bounding box center [542, 495] width 157 height 157
click at [639, 372] on input "c. 43" at bounding box center [639, 367] width 1 height 12
radio input "true"
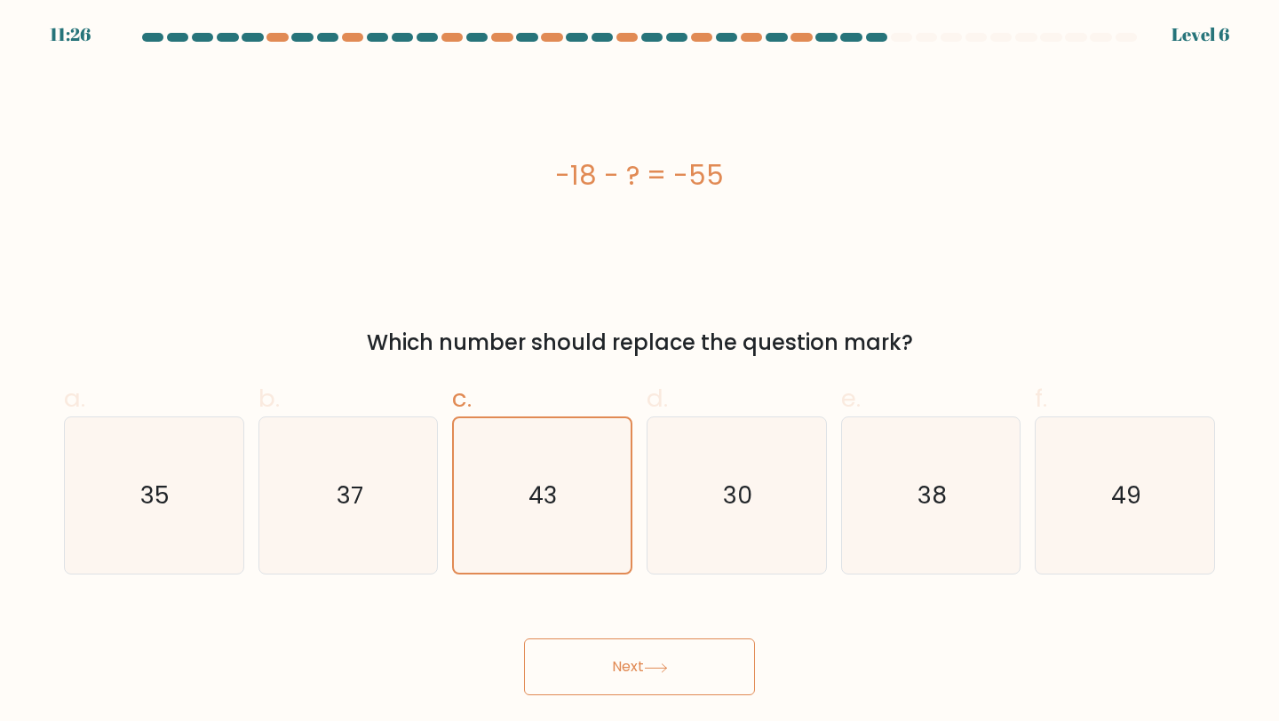
click at [658, 677] on button "Next" at bounding box center [639, 667] width 231 height 57
click at [369, 545] on icon "37" at bounding box center [348, 495] width 157 height 157
click at [639, 372] on input "b. 37" at bounding box center [639, 367] width 1 height 12
radio input "true"
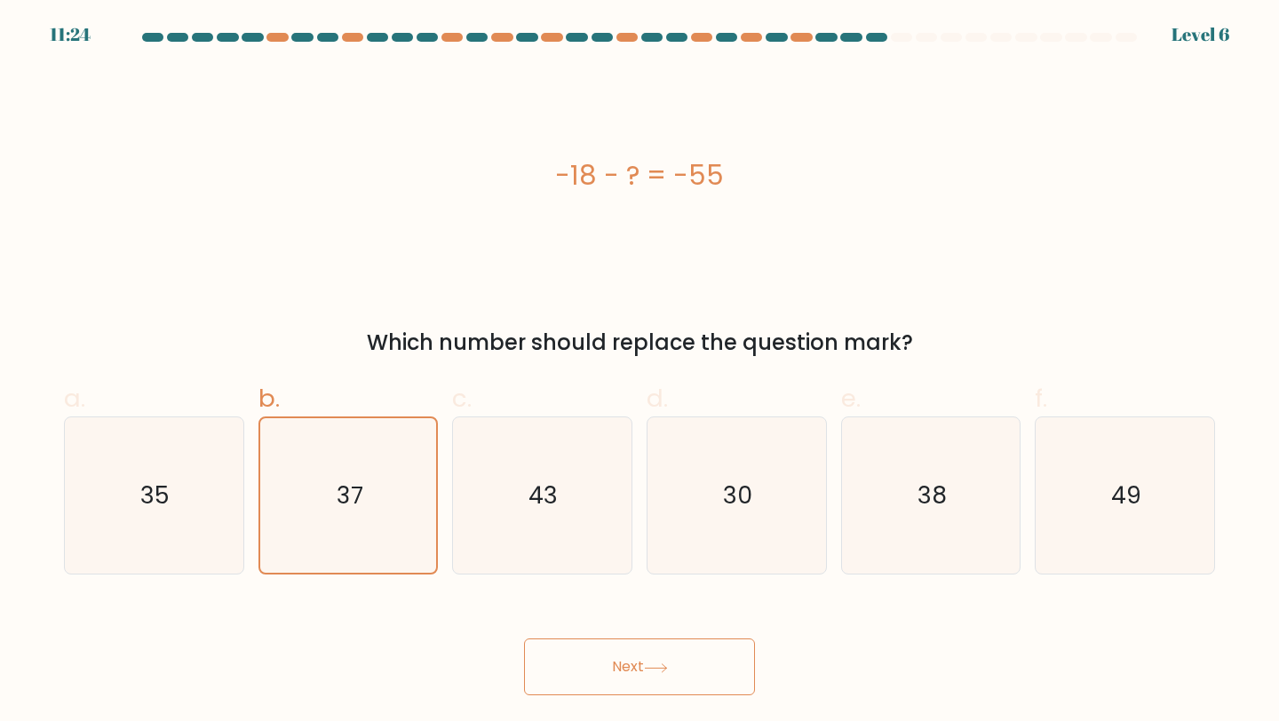
click at [623, 662] on button "Next" at bounding box center [639, 667] width 231 height 57
click at [699, 663] on button "Next" at bounding box center [639, 667] width 231 height 57
click at [664, 670] on icon at bounding box center [656, 668] width 24 height 10
click at [650, 653] on button "Next" at bounding box center [639, 667] width 231 height 57
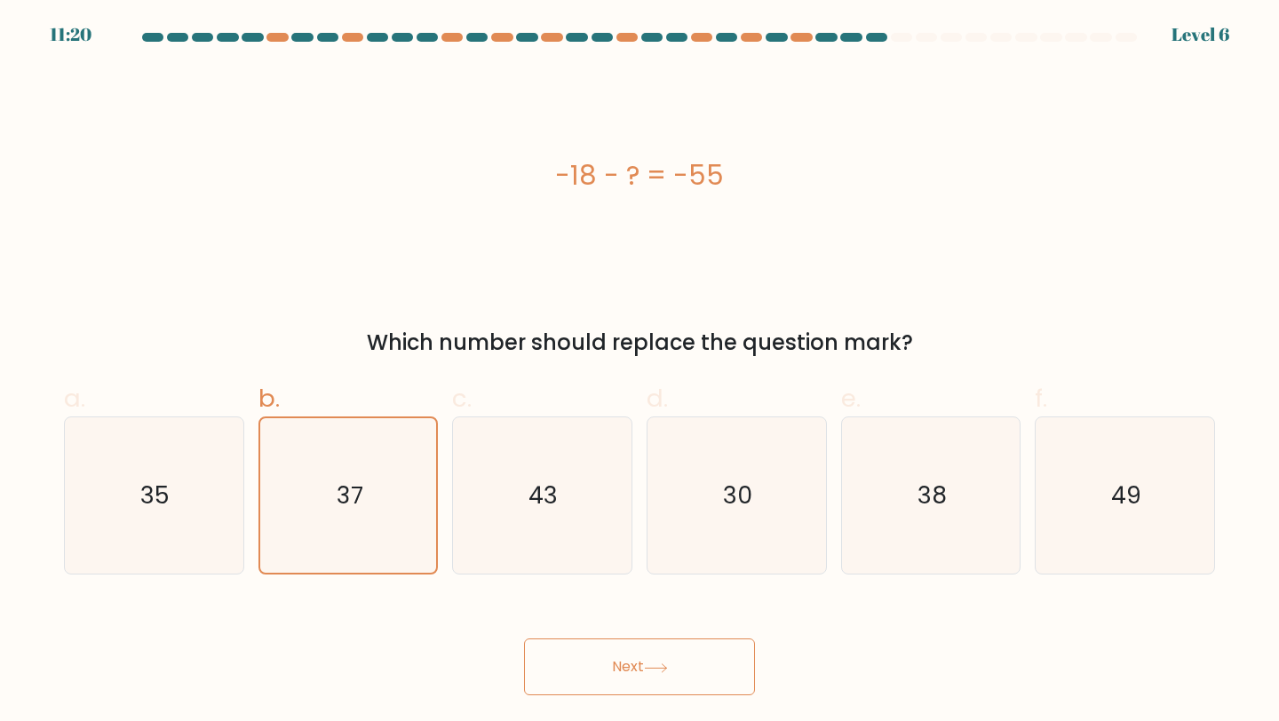
click at [650, 653] on button "Next" at bounding box center [639, 667] width 231 height 57
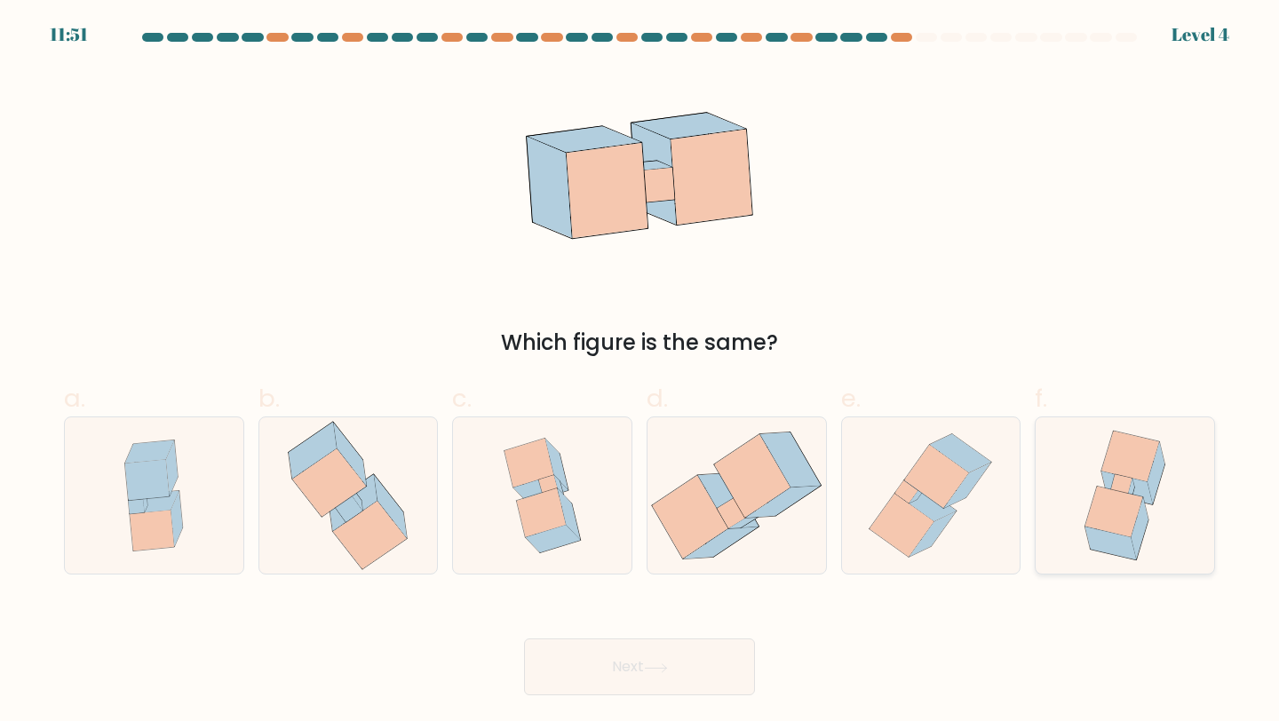
click at [1131, 510] on icon at bounding box center [1114, 512] width 58 height 51
click at [640, 372] on input "f." at bounding box center [639, 367] width 1 height 12
radio input "true"
click at [685, 667] on button "Next" at bounding box center [639, 667] width 231 height 57
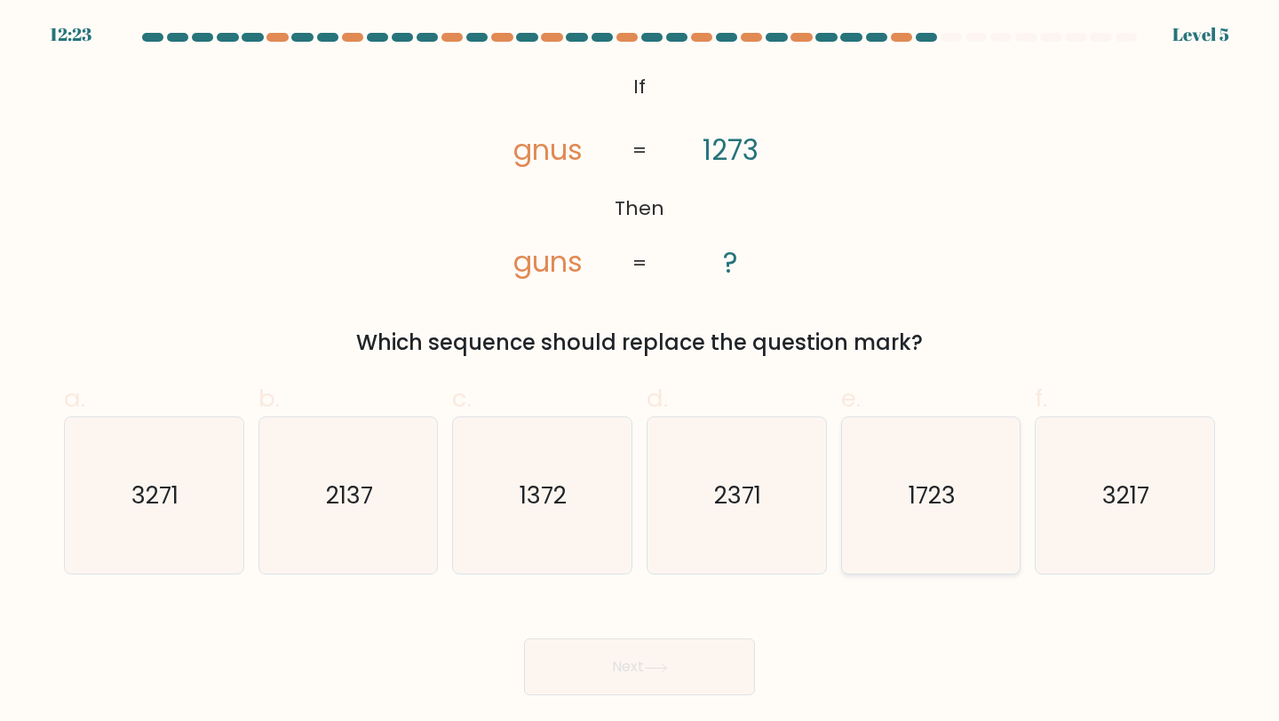
click at [905, 486] on icon "1723" at bounding box center [931, 495] width 157 height 157
click at [640, 372] on input "e. 1723" at bounding box center [639, 367] width 1 height 12
radio input "true"
click at [706, 648] on button "Next" at bounding box center [639, 667] width 231 height 57
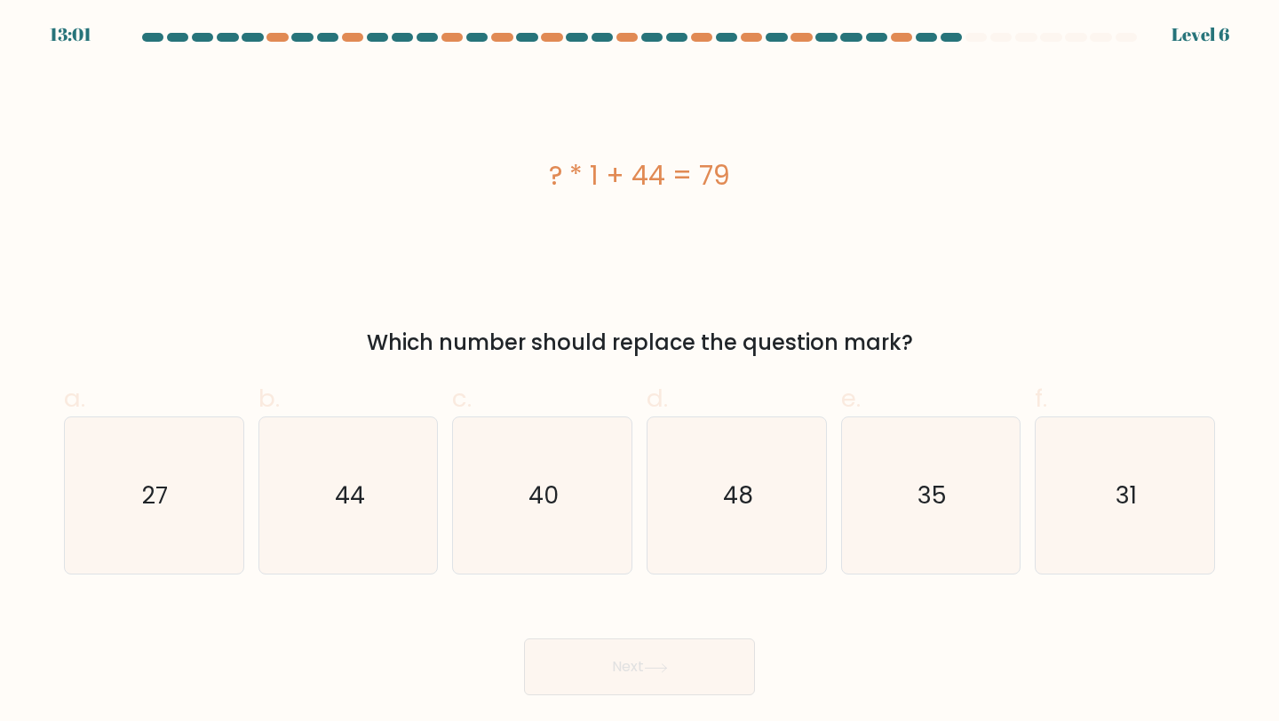
drag, startPoint x: 728, startPoint y: 168, endPoint x: 545, endPoint y: 174, distance: 183.1
click at [545, 174] on div "? * 1 + 44 = 79" at bounding box center [639, 175] width 1151 height 40
copy div "? * 1 + 44 = 79"
click at [944, 498] on text "35" at bounding box center [931, 495] width 29 height 33
click at [640, 372] on input "e. 35" at bounding box center [639, 367] width 1 height 12
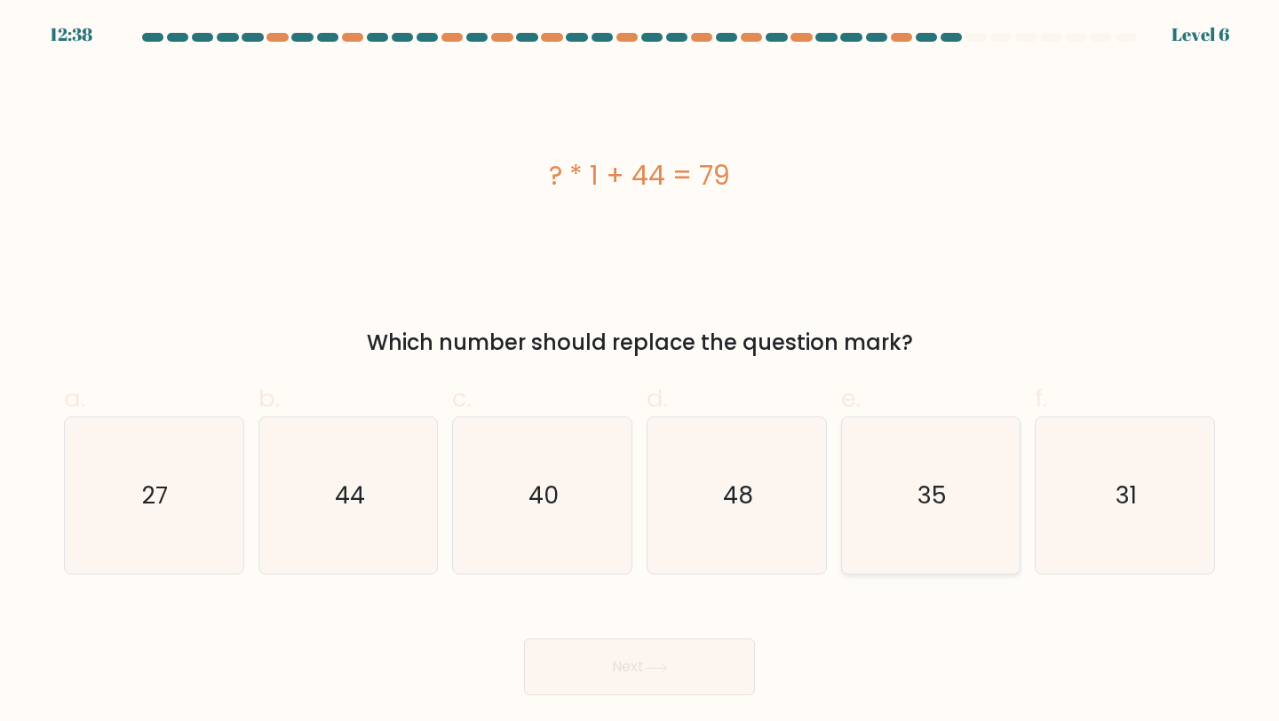
radio input "true"
click at [695, 655] on button "Next" at bounding box center [639, 667] width 231 height 57
click at [662, 671] on icon at bounding box center [656, 668] width 24 height 10
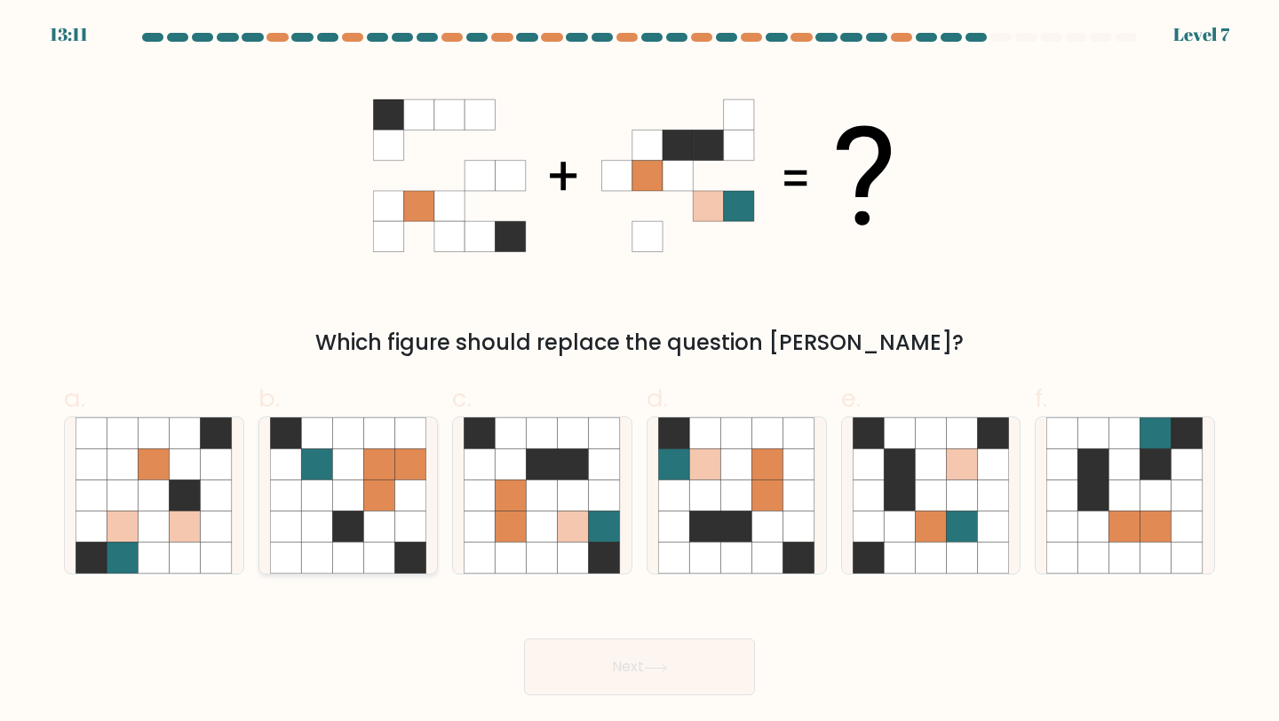
click at [357, 525] on icon at bounding box center [347, 527] width 31 height 31
click at [639, 372] on input "b." at bounding box center [639, 367] width 1 height 12
radio input "true"
click at [646, 671] on button "Next" at bounding box center [639, 667] width 231 height 57
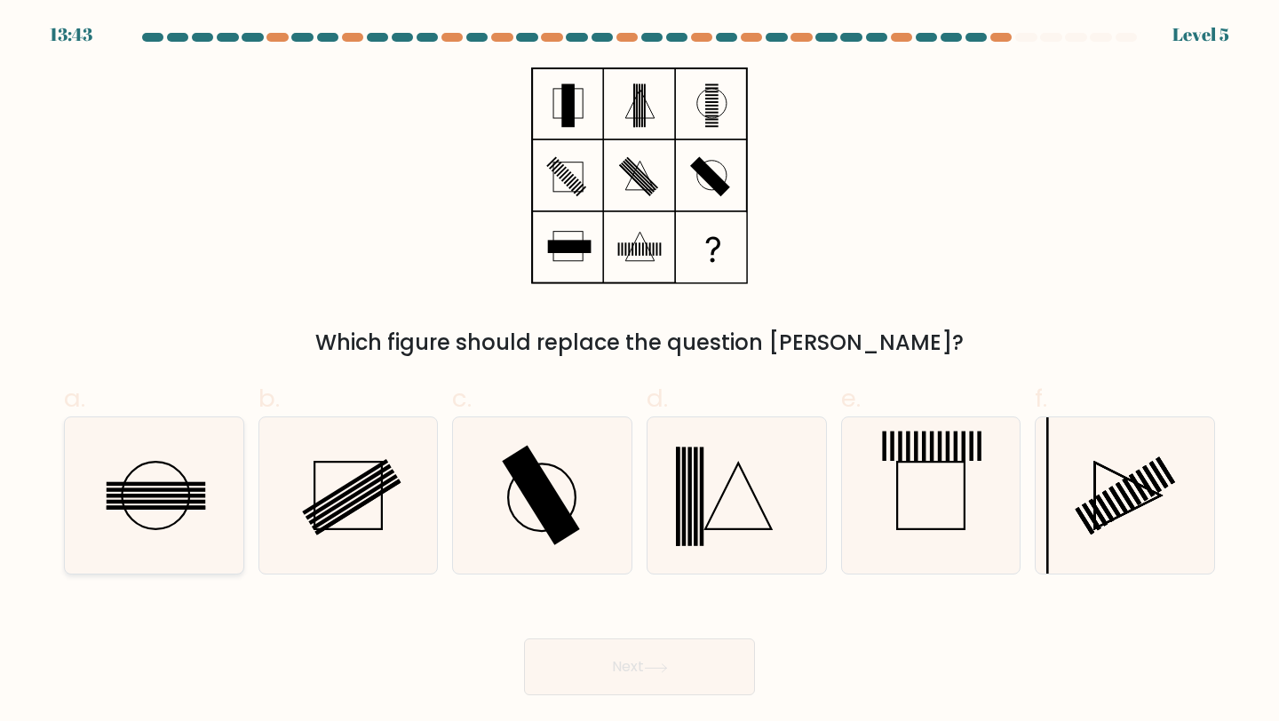
click at [165, 501] on rect at bounding box center [156, 502] width 99 height 4
click at [639, 372] on input "a." at bounding box center [639, 367] width 1 height 12
radio input "true"
click at [632, 669] on button "Next" at bounding box center [639, 667] width 231 height 57
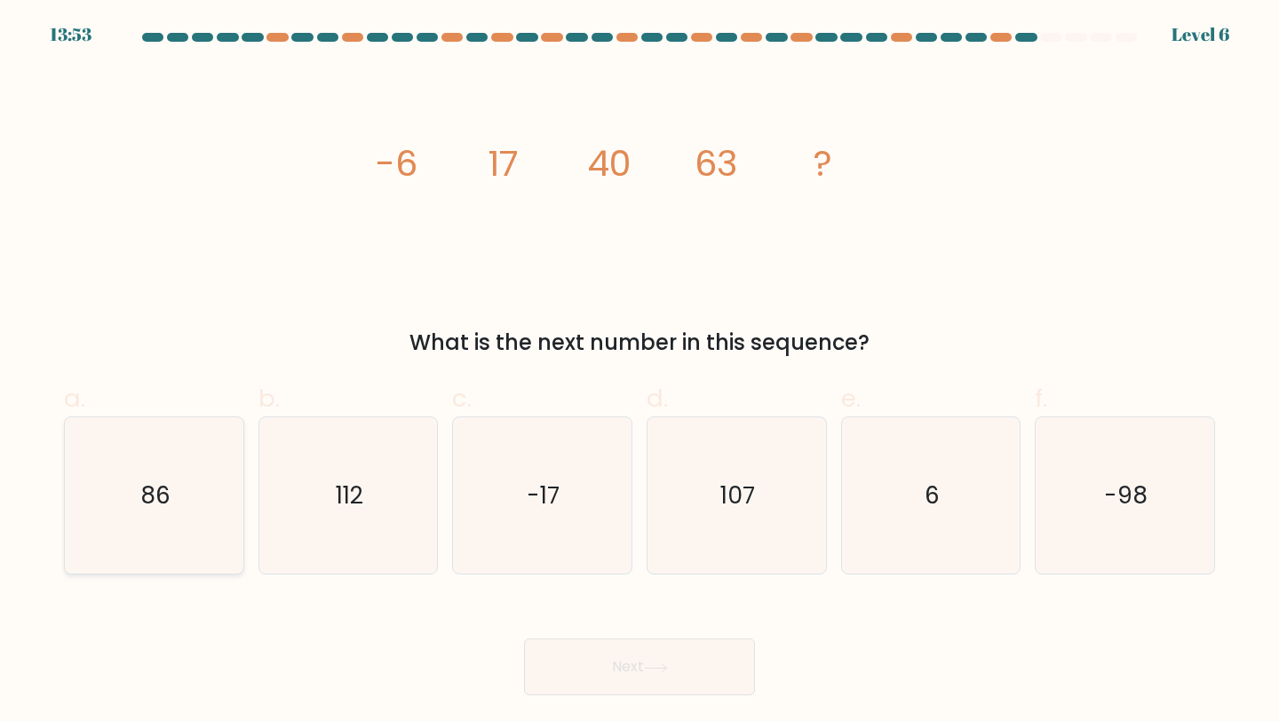
click at [212, 459] on icon "86" at bounding box center [153, 495] width 157 height 157
click at [639, 372] on input "a. 86" at bounding box center [639, 367] width 1 height 12
radio input "true"
click at [682, 674] on button "Next" at bounding box center [639, 667] width 231 height 57
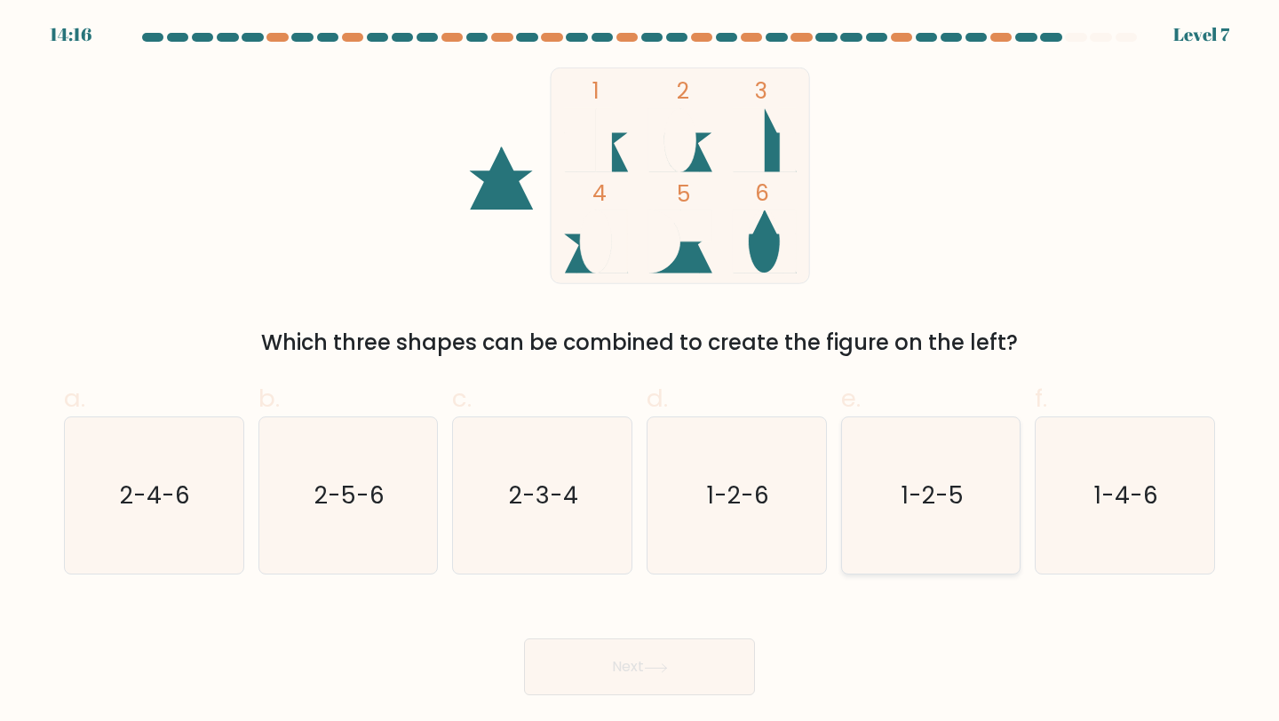
click at [961, 499] on text "1-2-5" at bounding box center [932, 495] width 62 height 33
click at [640, 372] on input "e. 1-2-5" at bounding box center [639, 367] width 1 height 12
radio input "true"
click at [664, 673] on button "Next" at bounding box center [639, 667] width 231 height 57
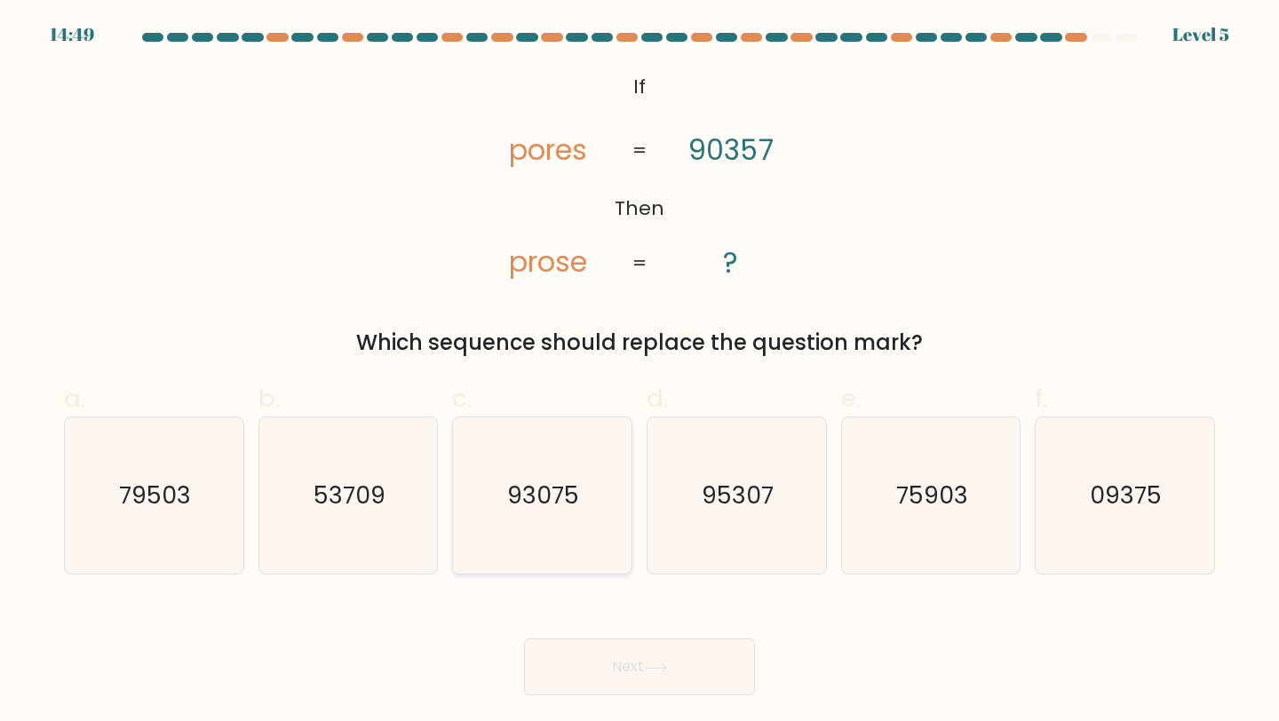
click at [550, 493] on text "93075" at bounding box center [544, 495] width 72 height 33
click at [639, 372] on input "c. 93075" at bounding box center [639, 367] width 1 height 12
radio input "true"
click at [644, 671] on button "Next" at bounding box center [639, 667] width 231 height 57
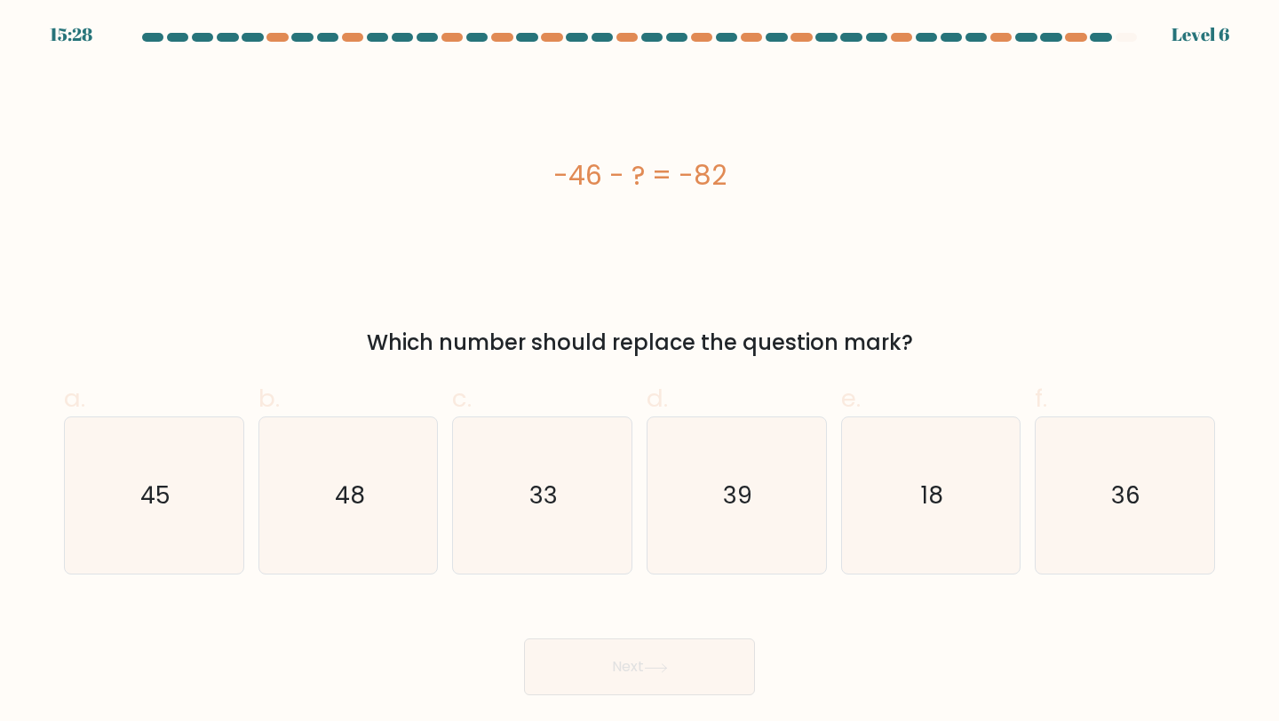
drag, startPoint x: 548, startPoint y: 171, endPoint x: 743, endPoint y: 165, distance: 195.5
click at [743, 165] on div "-46 - ? = -82" at bounding box center [639, 175] width 1151 height 40
copy div "-46 - ? = -82"
click at [827, 298] on div "-46 - ? = -82 Which number should replace the question mark?" at bounding box center [639, 212] width 1172 height 291
click at [1163, 478] on icon "36" at bounding box center [1124, 495] width 157 height 157
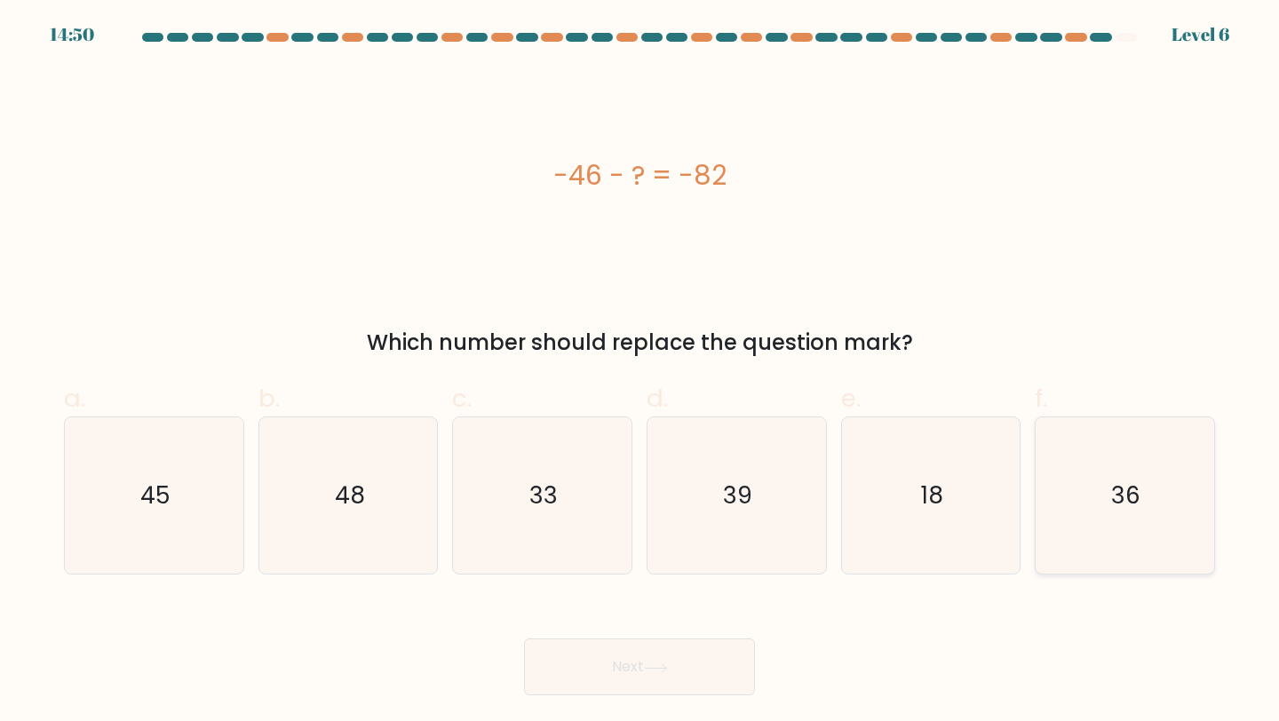
click at [640, 372] on input "f. 36" at bounding box center [639, 367] width 1 height 12
radio input "true"
click at [674, 654] on button "Next" at bounding box center [639, 667] width 231 height 57
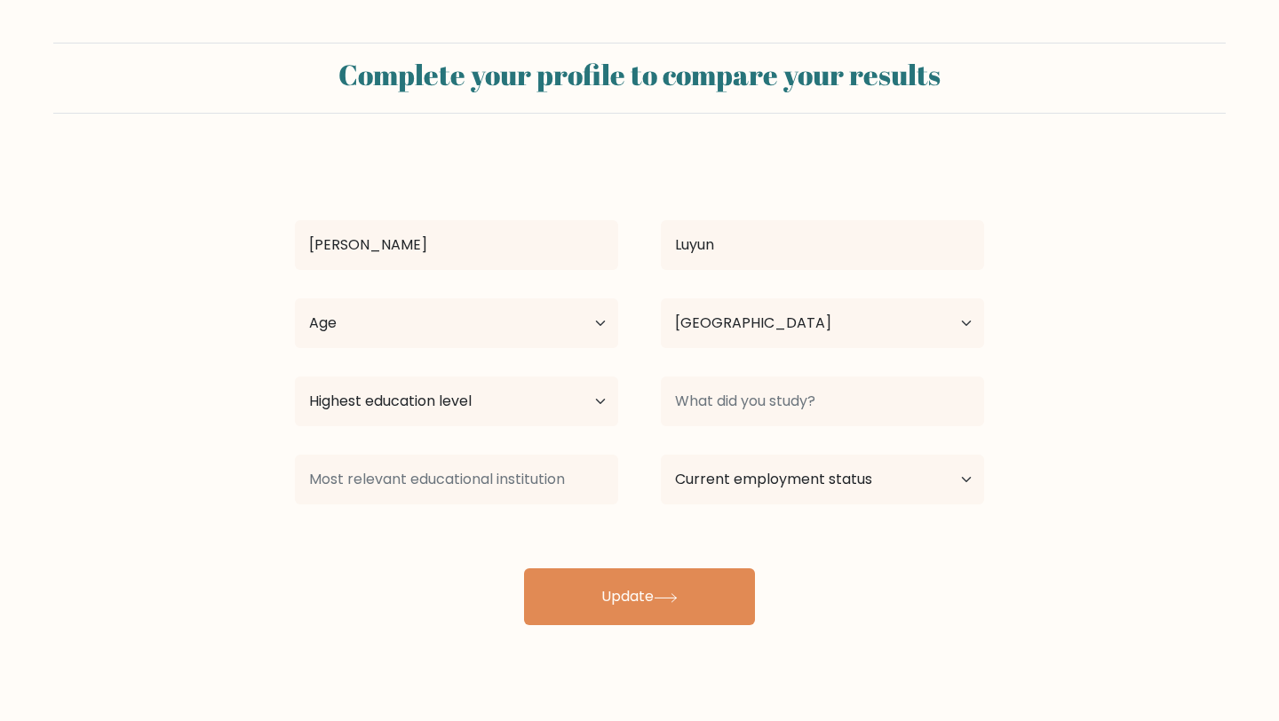
select select "PH"
click at [522, 402] on select "Highest education level No schooling Primary Lower Secondary Upper Secondary Oc…" at bounding box center [456, 402] width 323 height 50
select select "bachelors_degree"
click at [295, 377] on select "Highest education level No schooling Primary Lower Secondary Upper Secondary Oc…" at bounding box center [456, 402] width 323 height 50
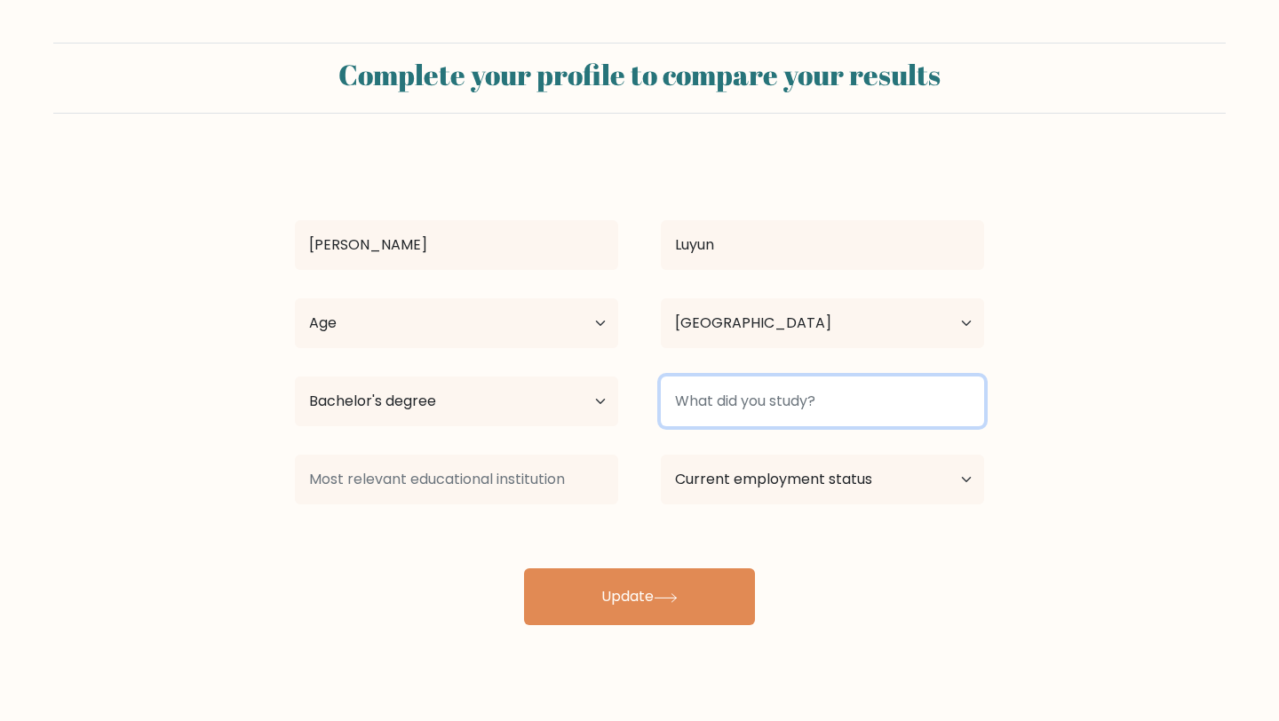
click at [746, 401] on input at bounding box center [822, 402] width 323 height 50
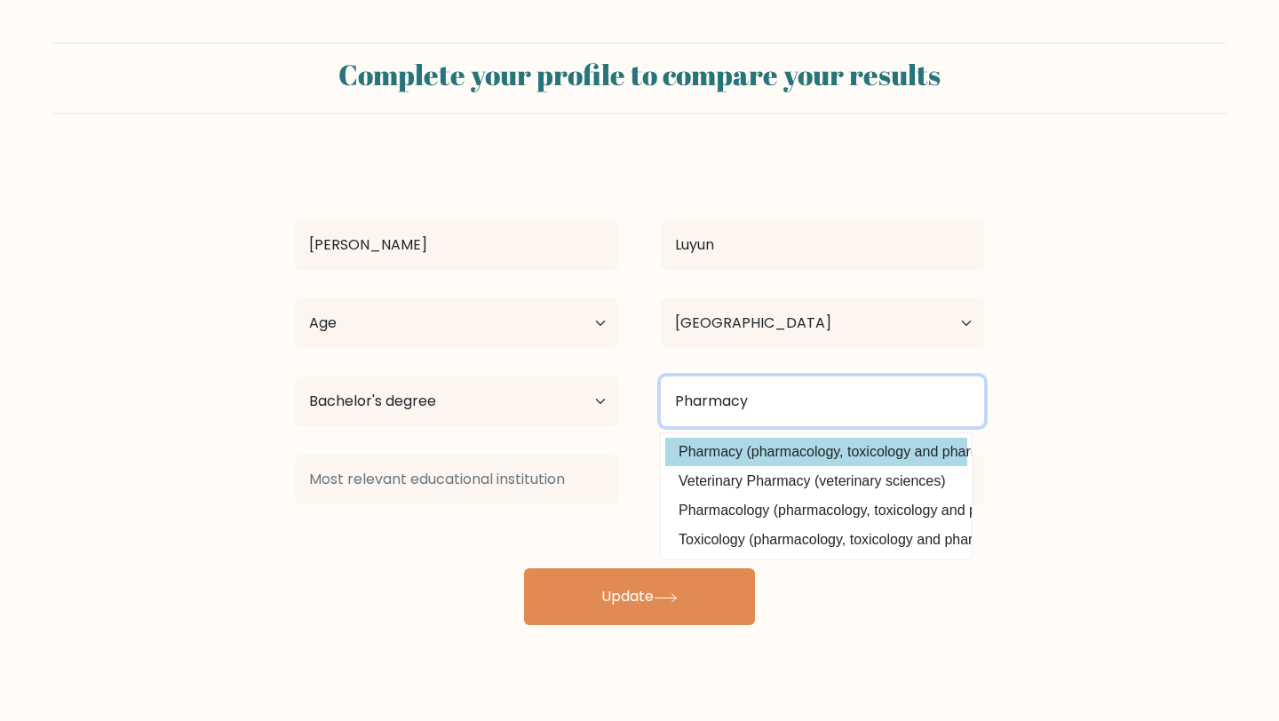
type input "Pharmacy"
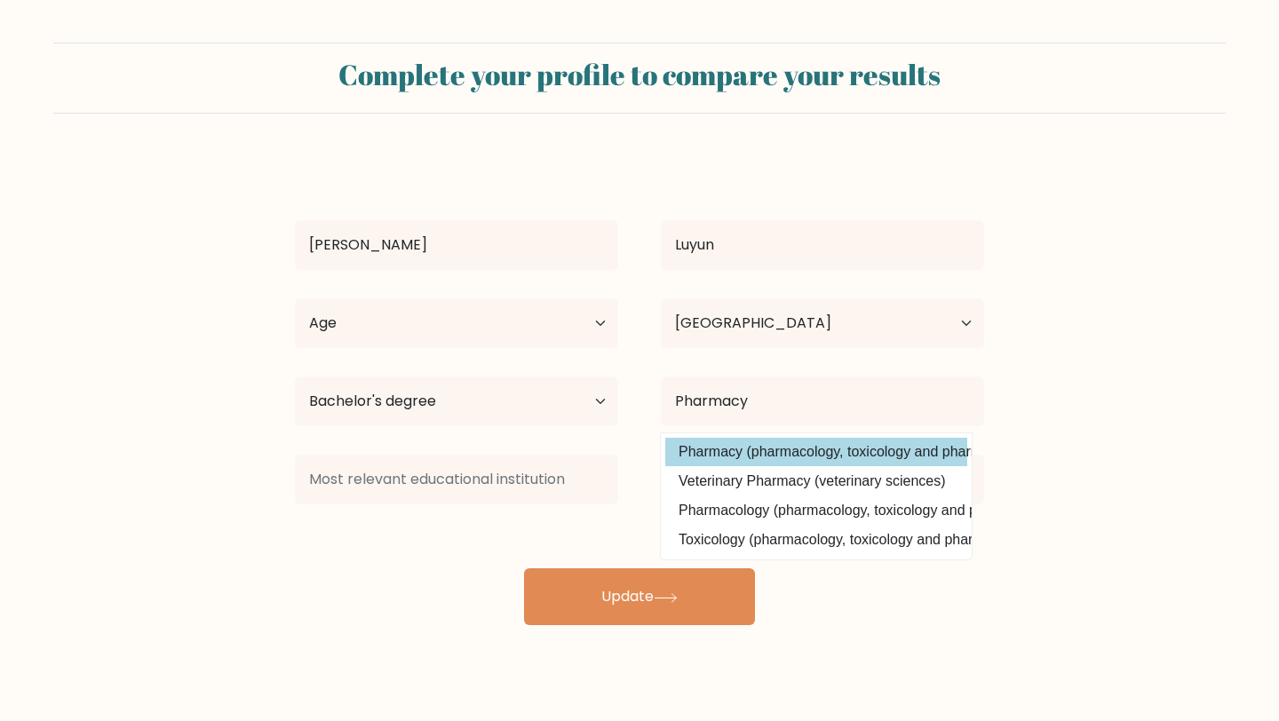
click at [768, 460] on option "Pharmacy (pharmacology, toxicology and pharmacy)" at bounding box center [816, 452] width 302 height 28
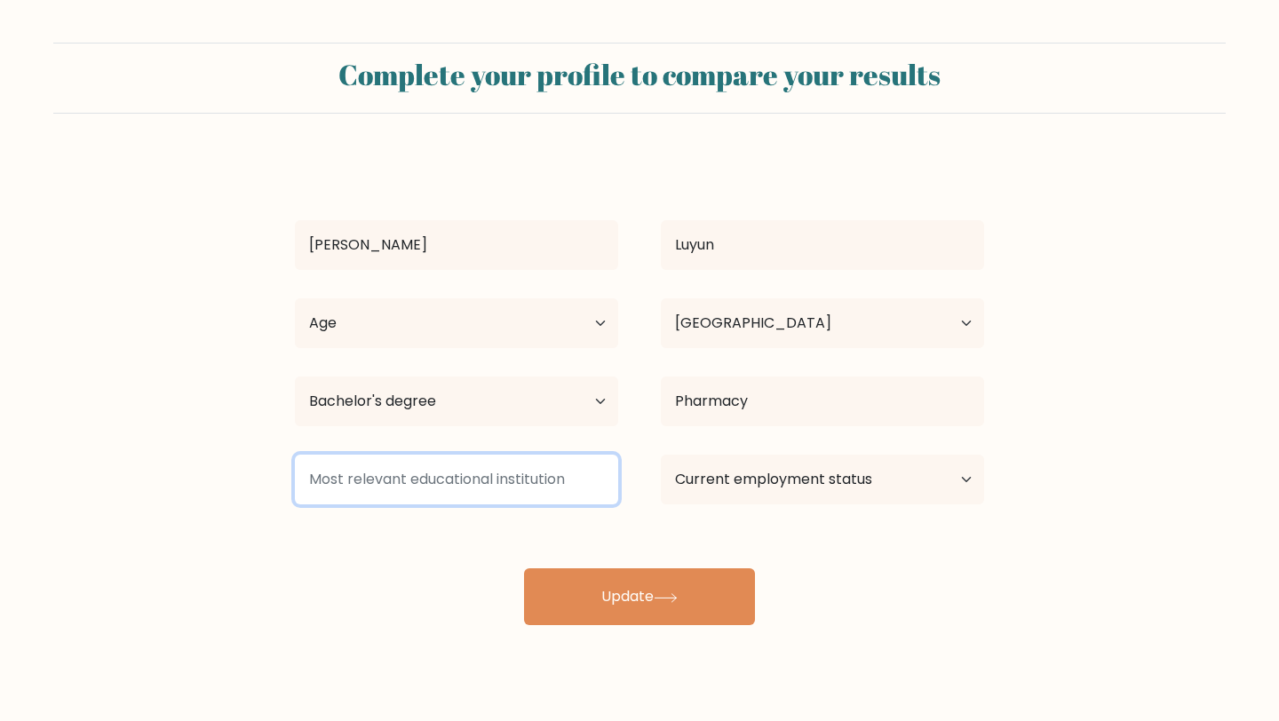
click at [482, 472] on input at bounding box center [456, 480] width 323 height 50
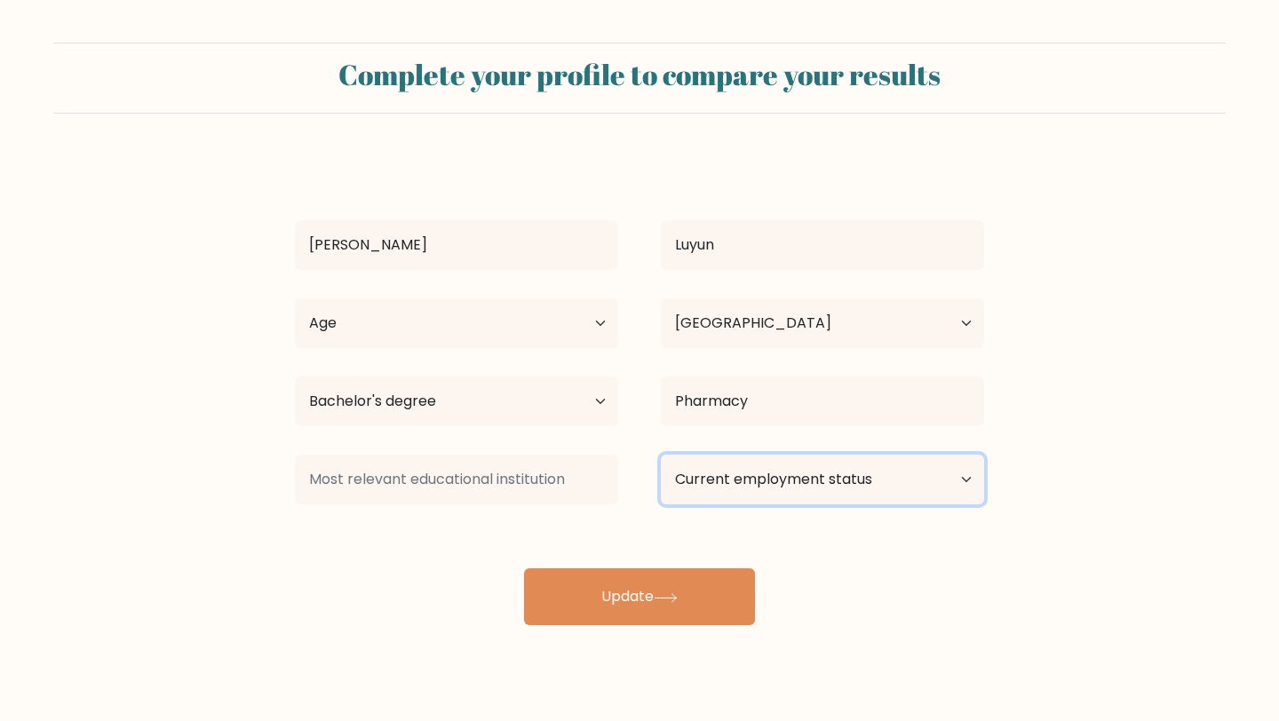
click at [782, 461] on select "Current employment status Employed Student Retired Other / prefer not to answer" at bounding box center [822, 480] width 323 height 50
select select "other"
click at [661, 455] on select "Current employment status Employed Student Retired Other / prefer not to answer" at bounding box center [822, 480] width 323 height 50
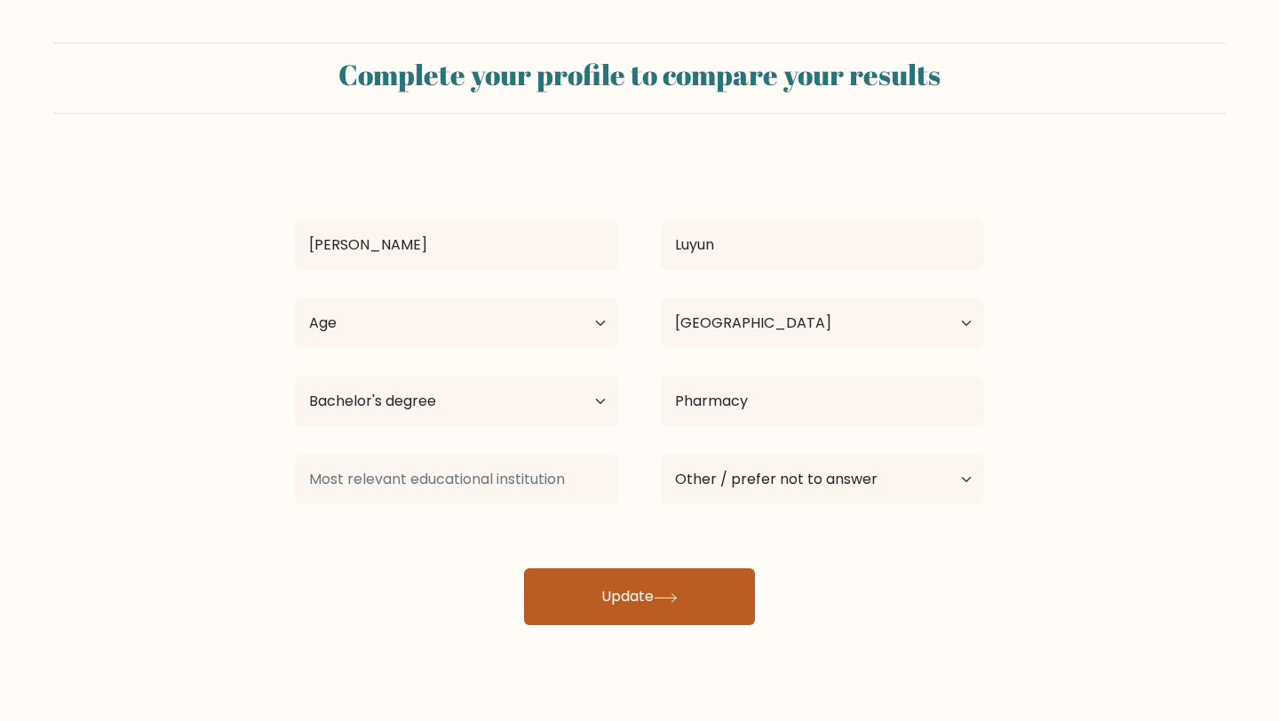
click at [702, 584] on button "Update" at bounding box center [639, 596] width 231 height 57
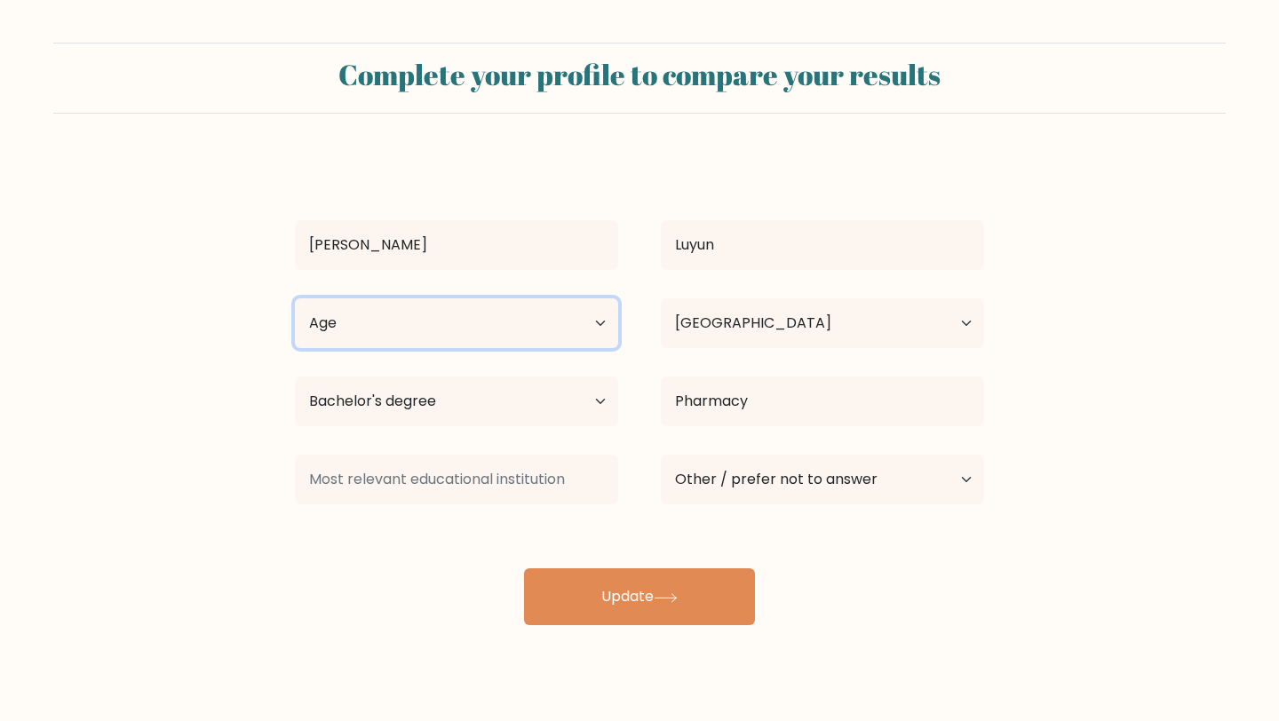
click at [484, 333] on select "Age Under 18 years old 18-24 years old 25-34 years old 35-44 years old 45-54 ye…" at bounding box center [456, 323] width 323 height 50
select select "18_24"
click at [295, 298] on select "Age Under 18 years old 18-24 years old 25-34 years old 35-44 years old 45-54 ye…" at bounding box center [456, 323] width 323 height 50
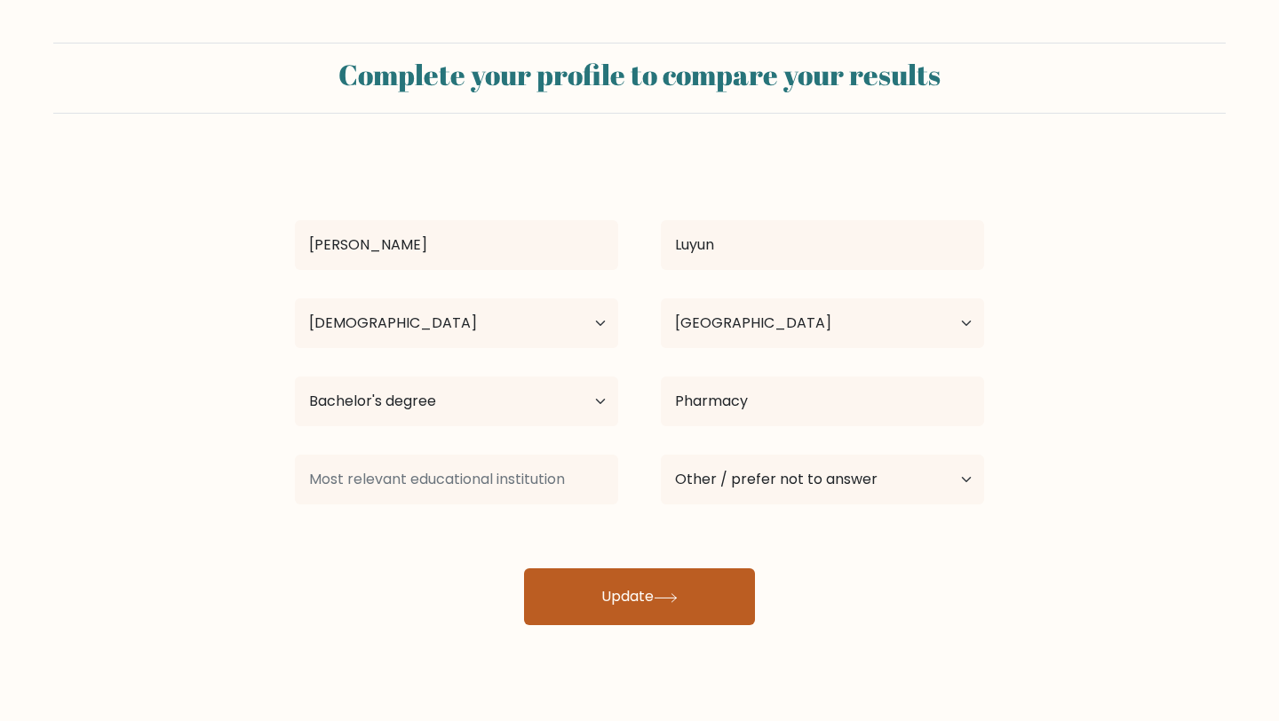
click at [610, 599] on button "Update" at bounding box center [639, 596] width 231 height 57
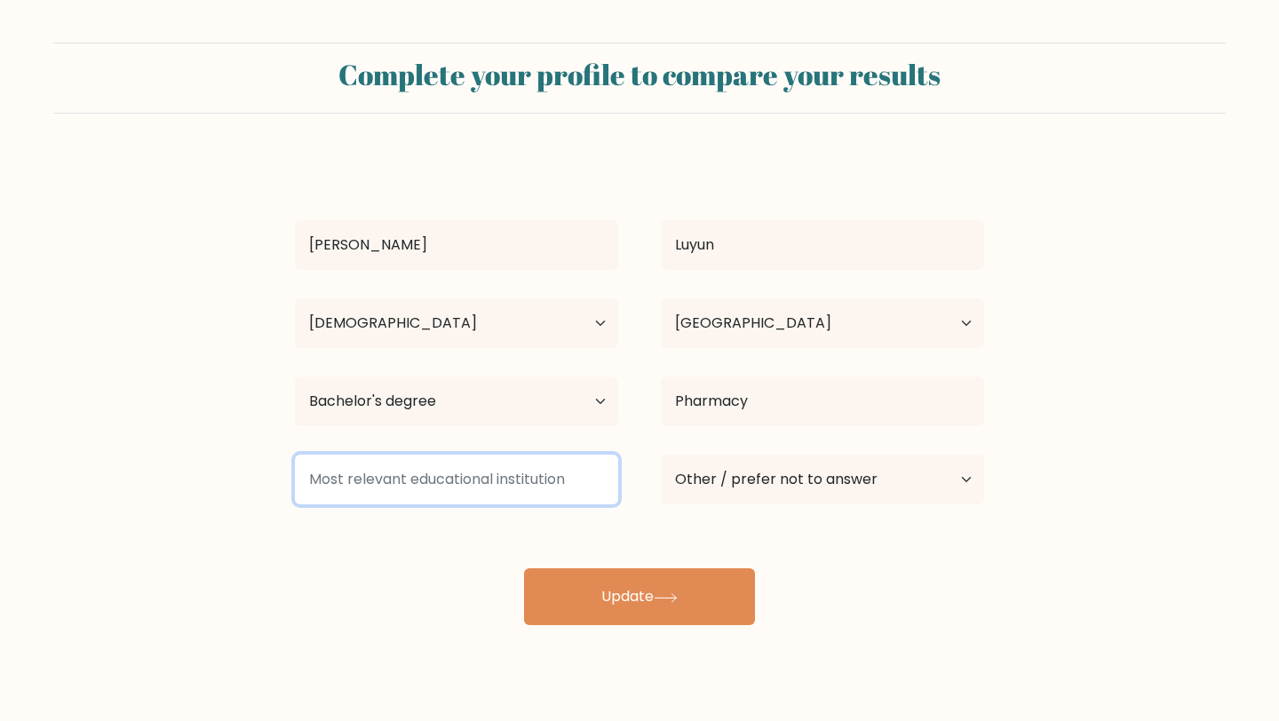
click at [521, 482] on input at bounding box center [456, 480] width 323 height 50
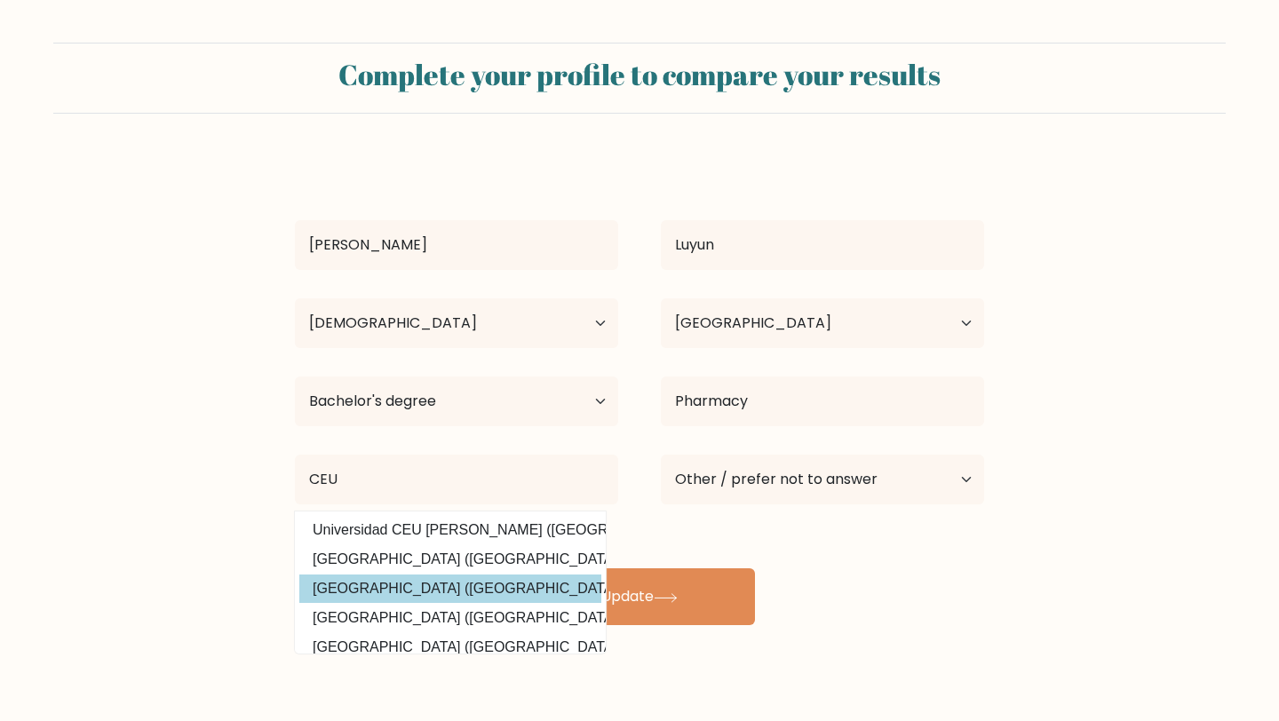
click at [525, 596] on option "Centro Escolar University (Philippines)" at bounding box center [450, 589] width 302 height 28
type input "Centro Escolar University"
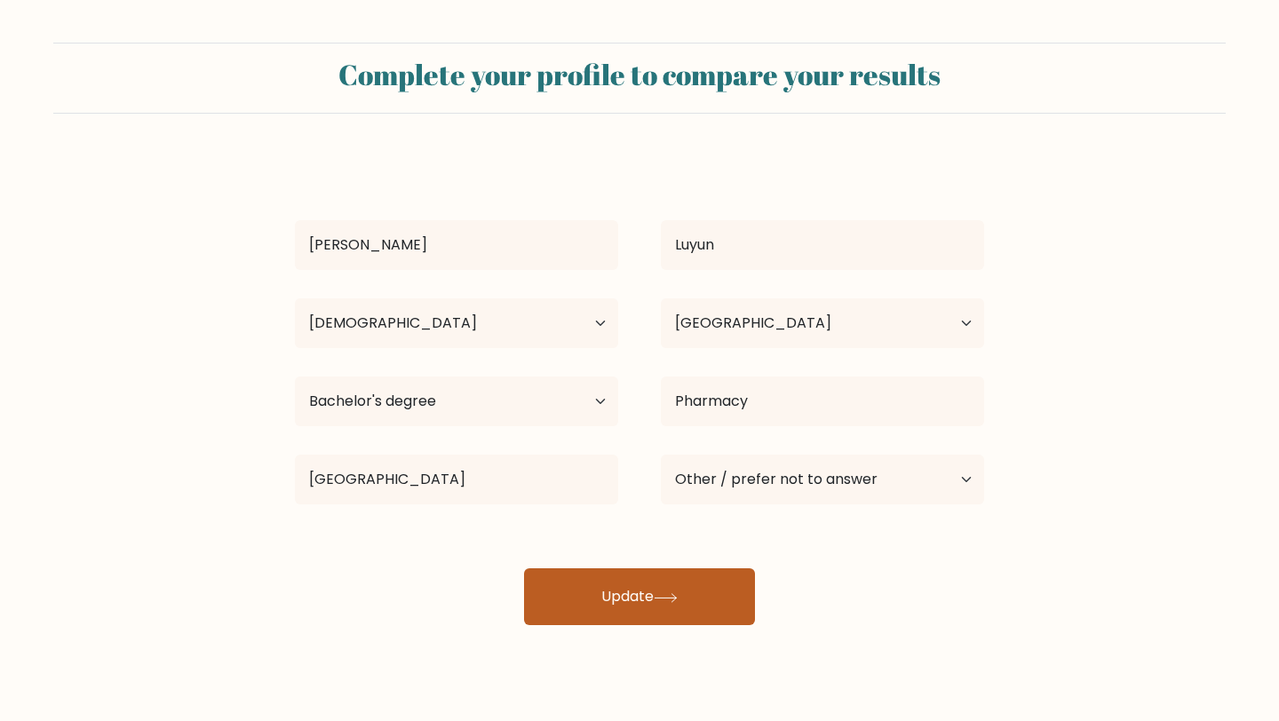
click at [632, 594] on button "Update" at bounding box center [639, 596] width 231 height 57
